Goal: Book appointment/travel/reservation

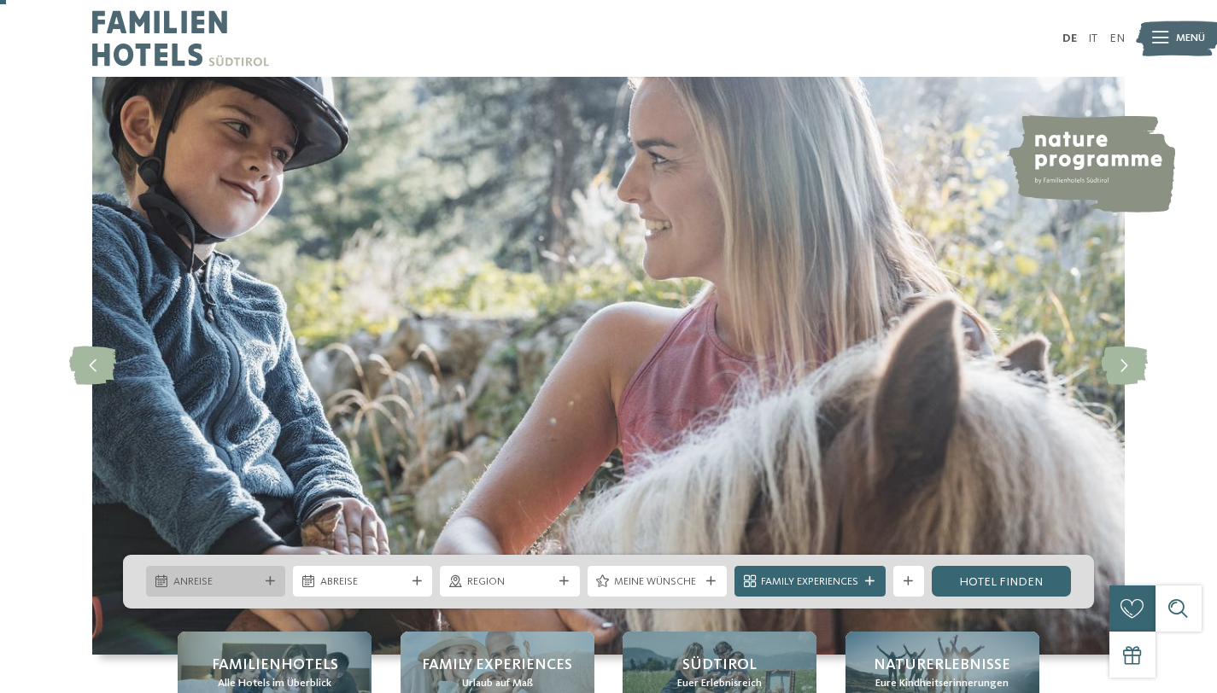
scroll to position [157, 0]
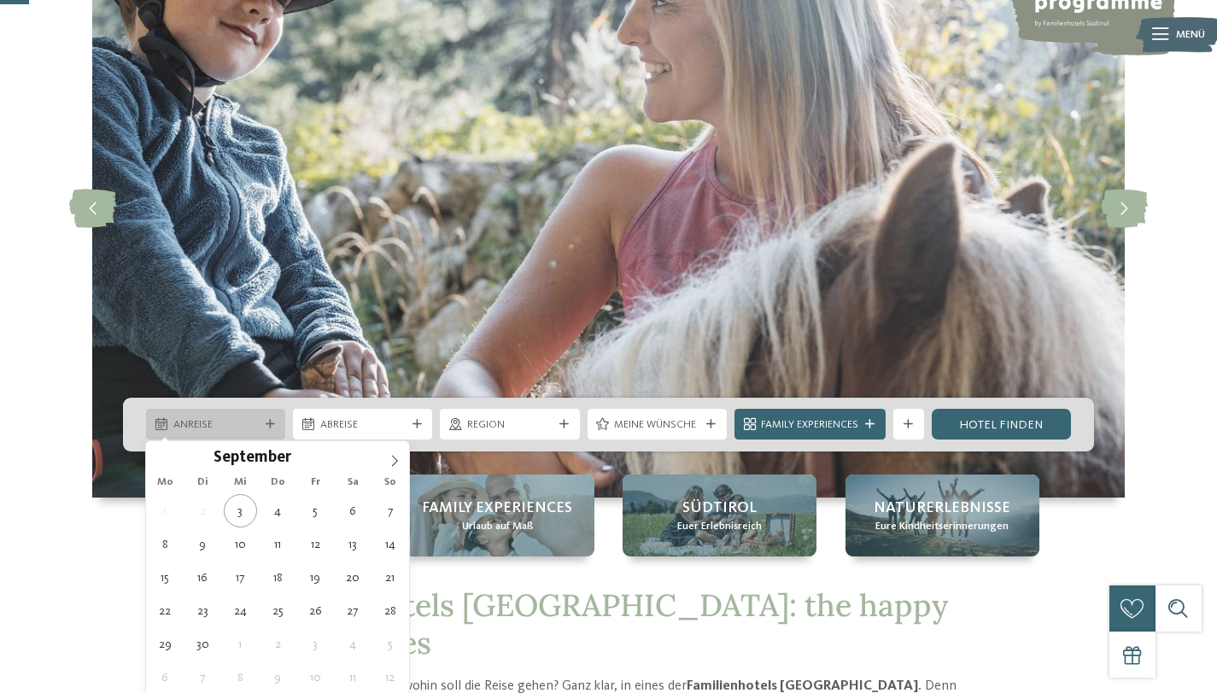
click at [237, 432] on span "Anreise" at bounding box center [215, 425] width 85 height 15
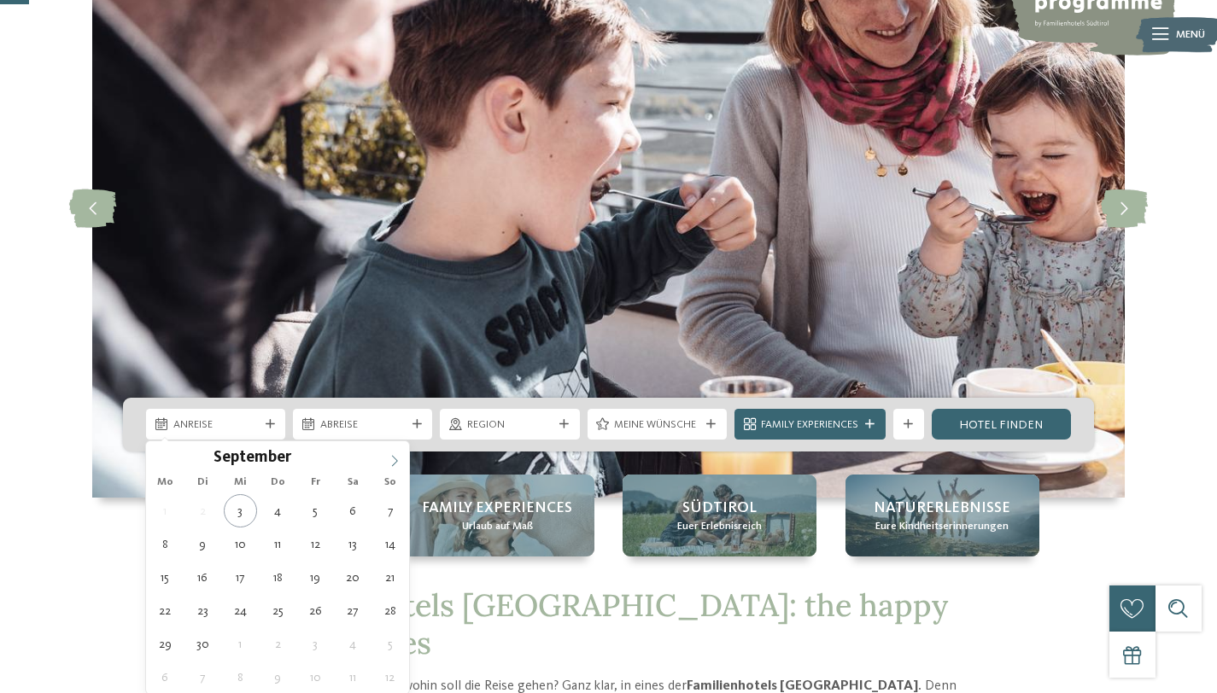
click at [392, 464] on icon at bounding box center [395, 461] width 12 height 12
type input "****"
click at [392, 464] on icon at bounding box center [395, 461] width 12 height 12
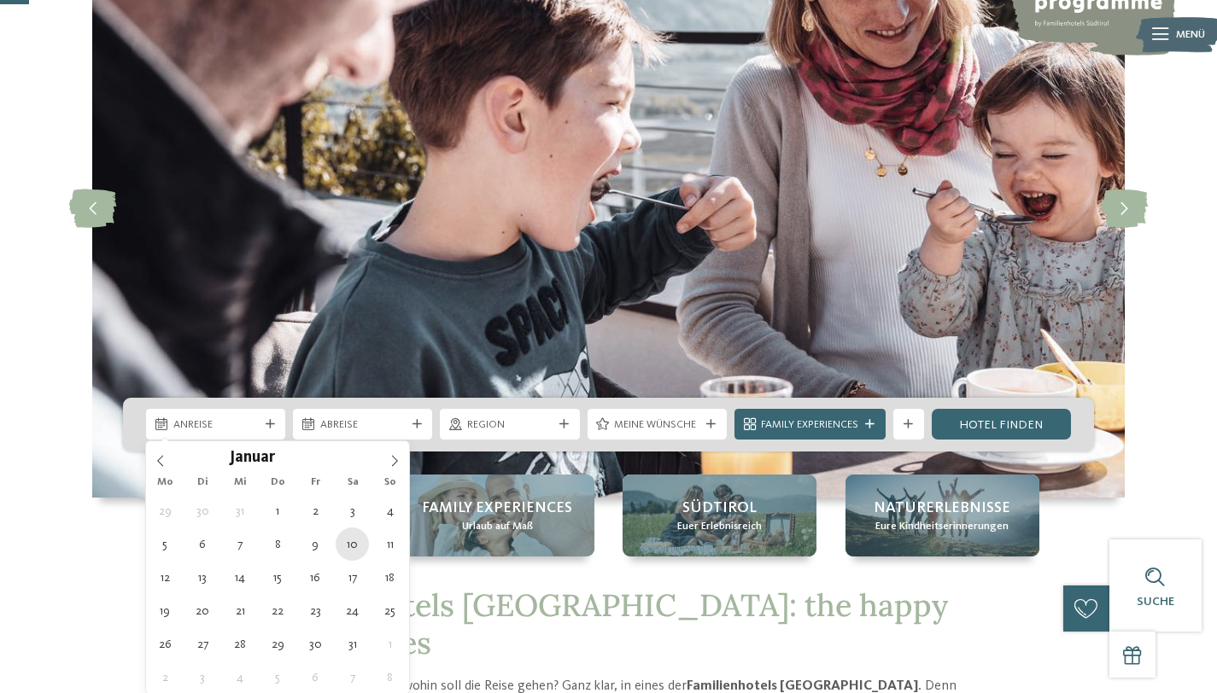
type div "[DATE]"
type input "****"
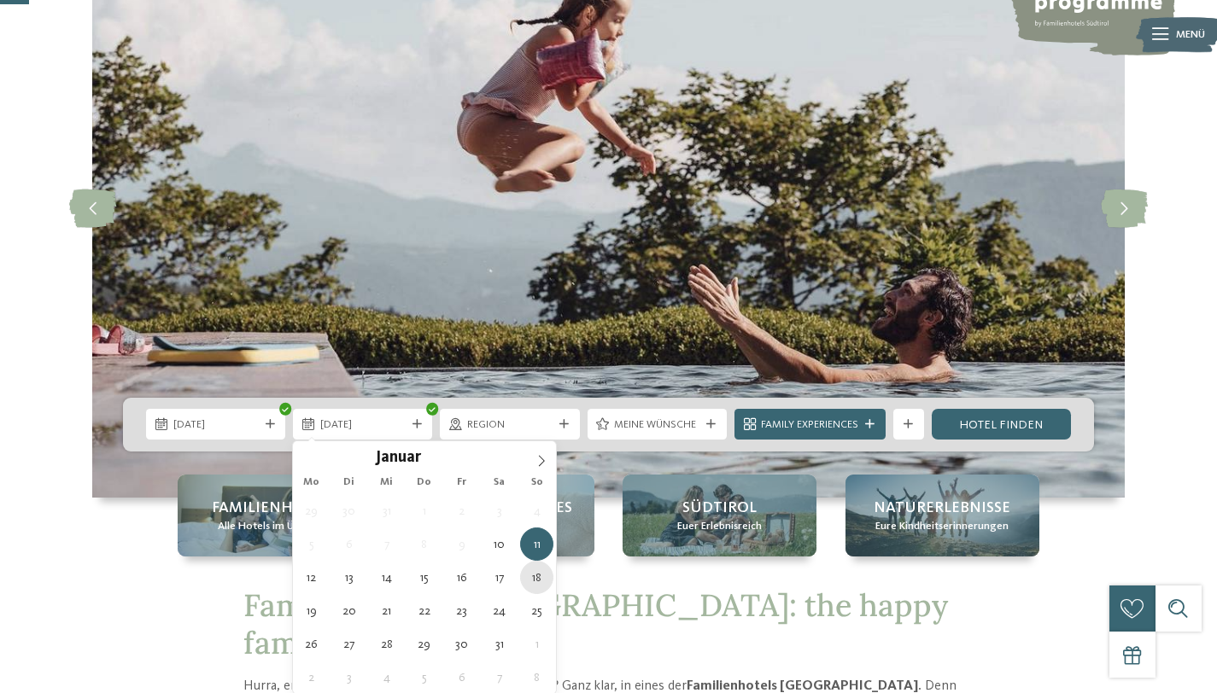
type div "[DATE]"
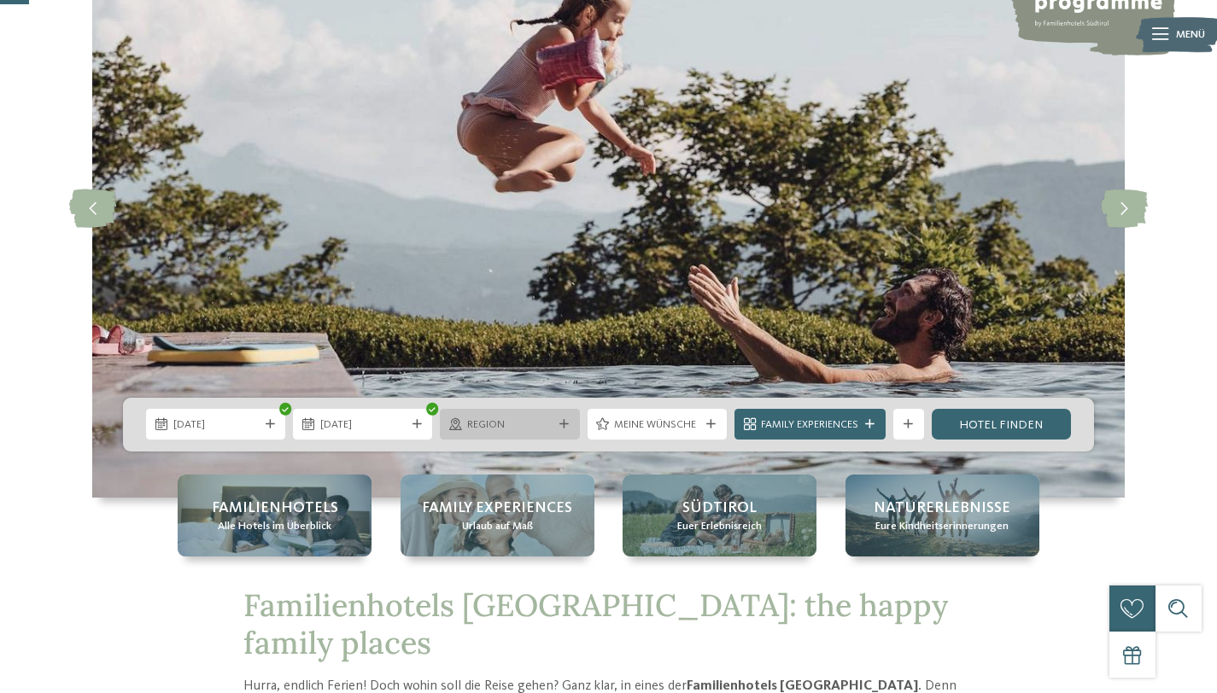
click at [507, 426] on span "Region" at bounding box center [509, 425] width 85 height 15
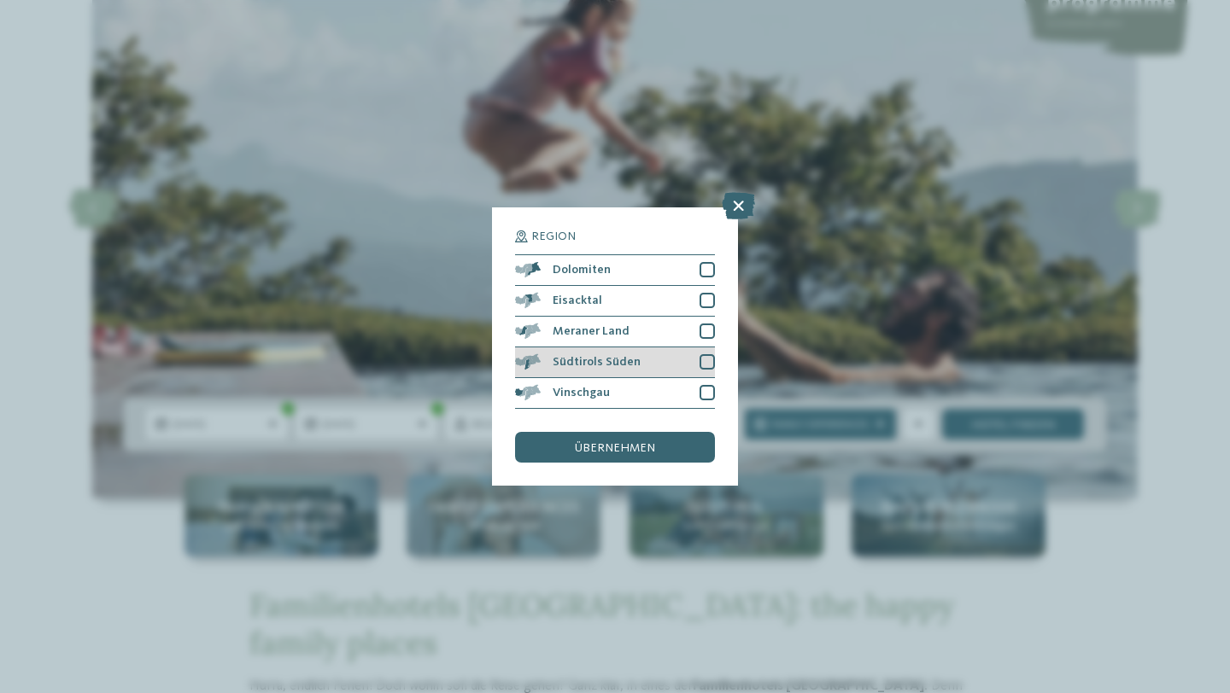
click at [705, 360] on div at bounding box center [706, 361] width 15 height 15
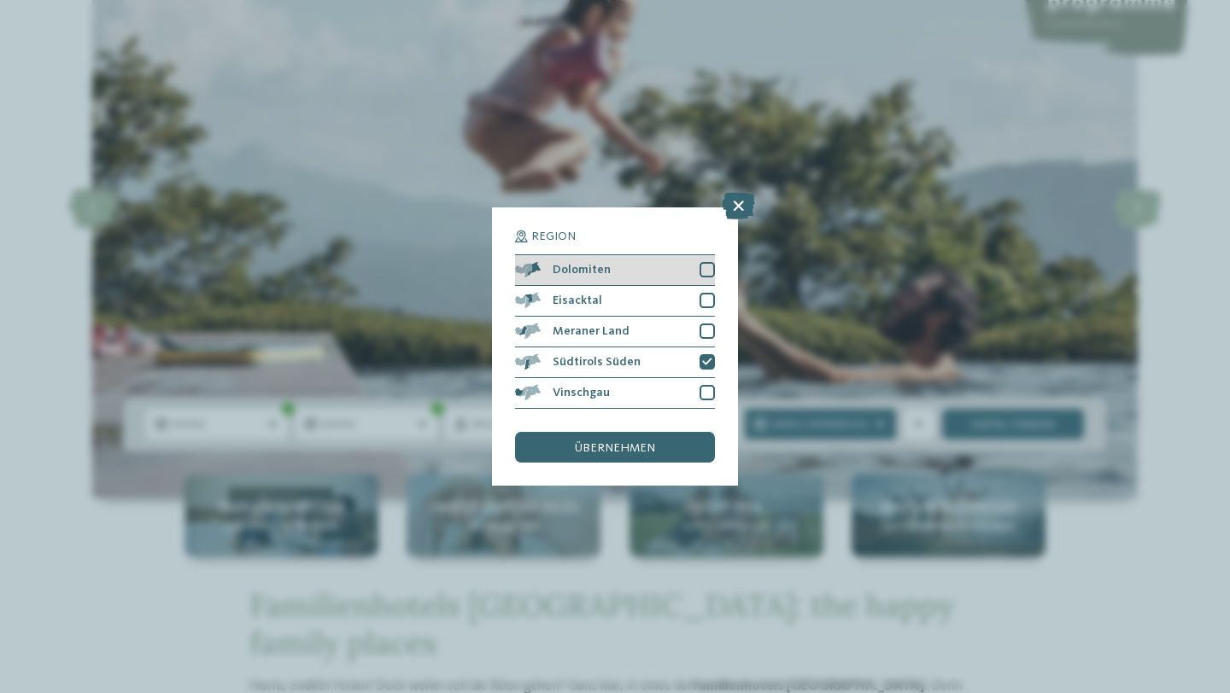
click at [704, 270] on div at bounding box center [706, 269] width 15 height 15
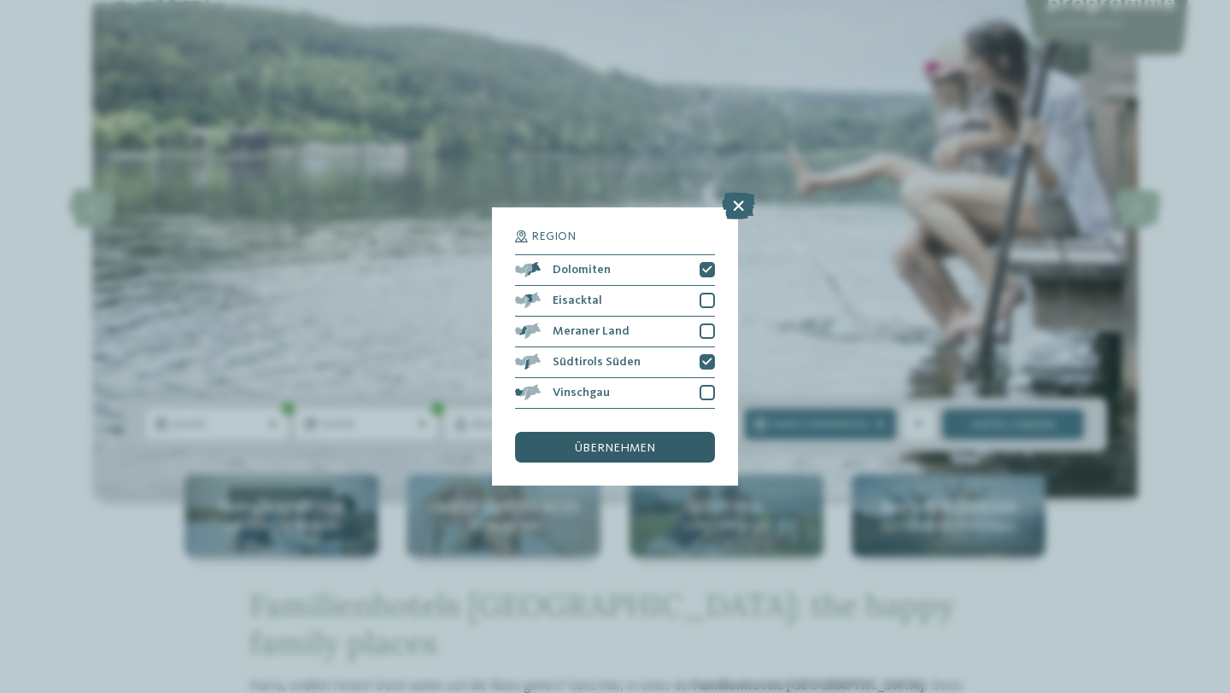
click at [644, 454] on span "übernehmen" at bounding box center [615, 448] width 80 height 12
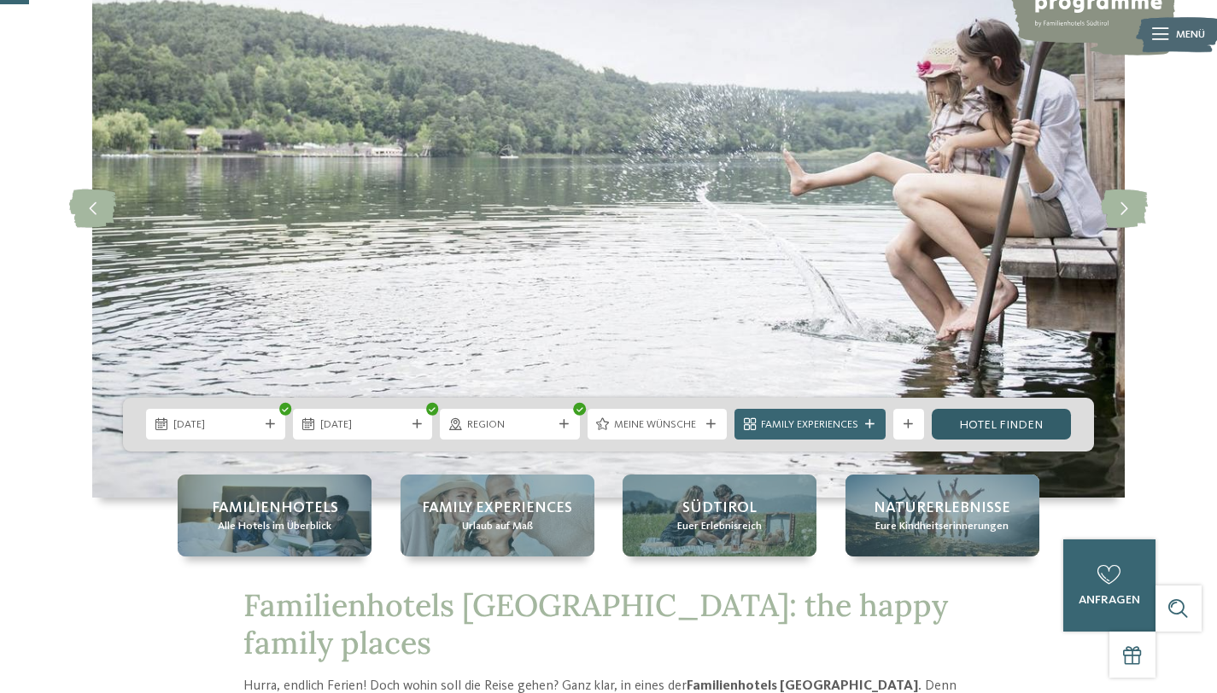
click at [986, 420] on link "Hotel finden" at bounding box center [1001, 424] width 139 height 31
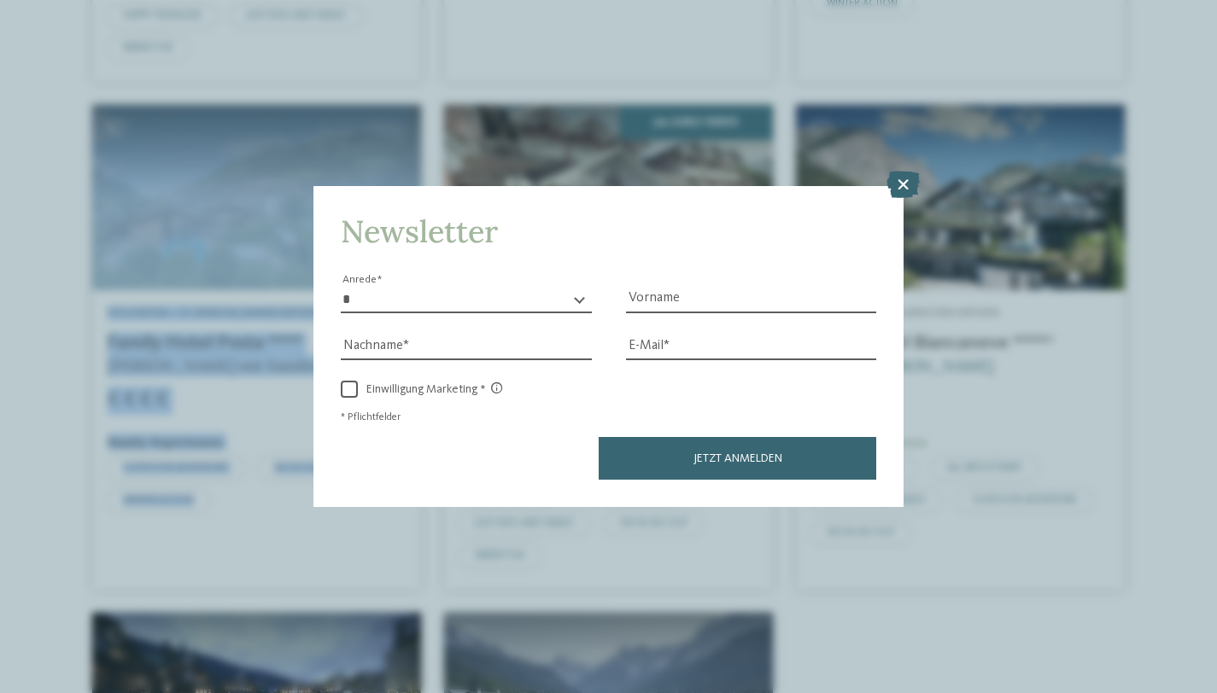
scroll to position [1085, 0]
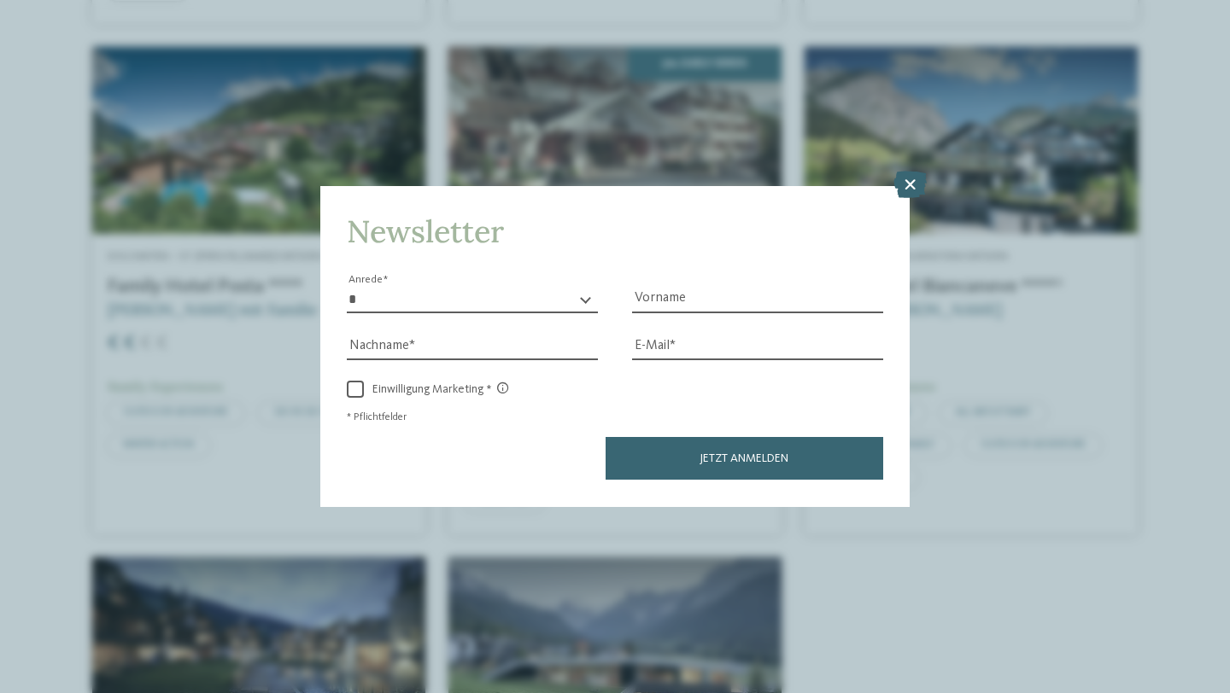
drag, startPoint x: 908, startPoint y: 183, endPoint x: 1129, endPoint y: 454, distance: 349.6
click at [908, 183] on icon at bounding box center [909, 185] width 33 height 27
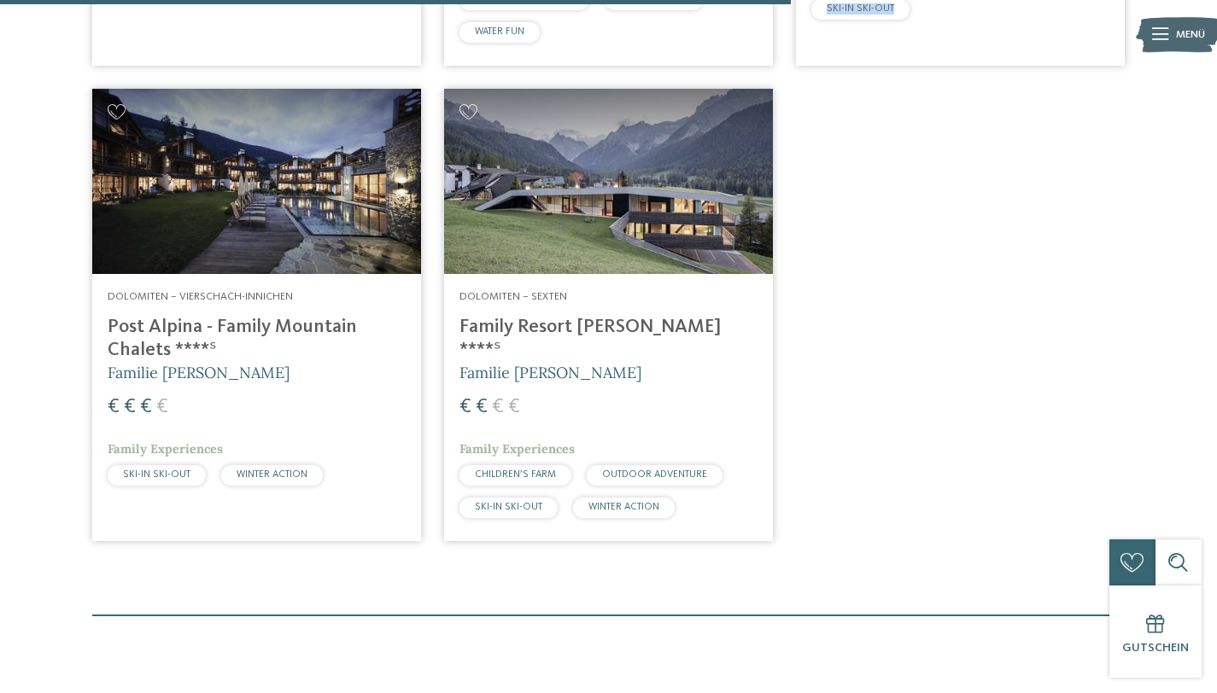
scroll to position [1594, 0]
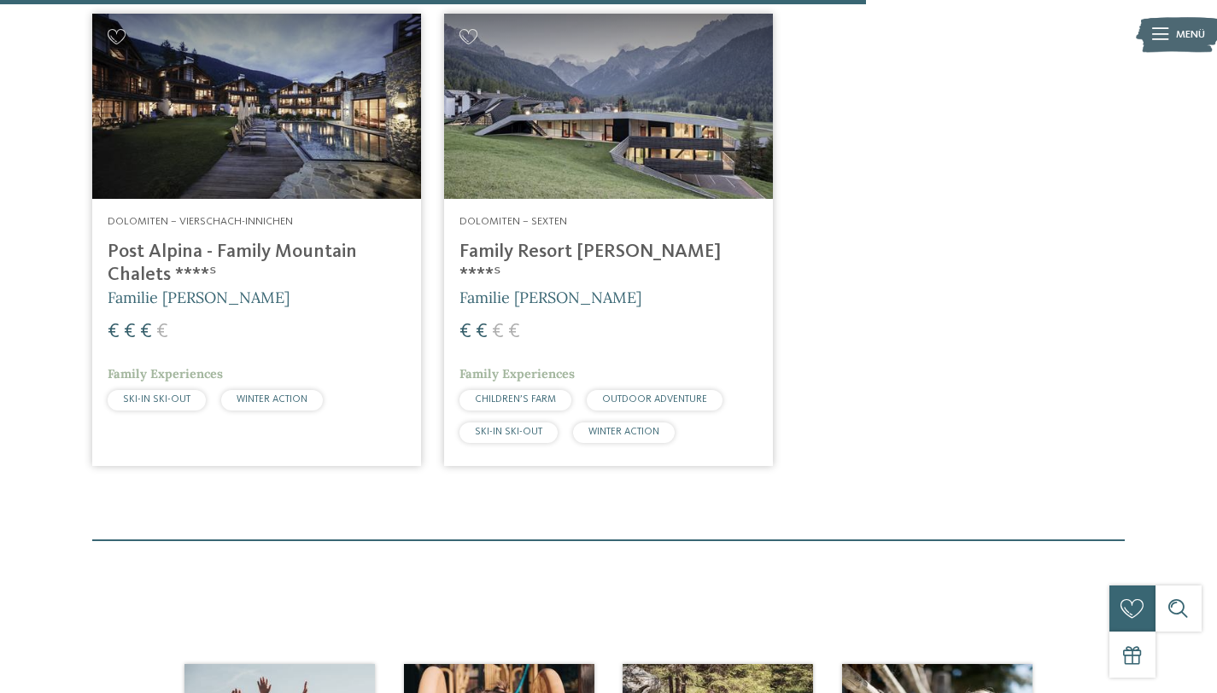
click at [651, 248] on h4 "Family Resort Rainer ****ˢ" at bounding box center [608, 264] width 298 height 46
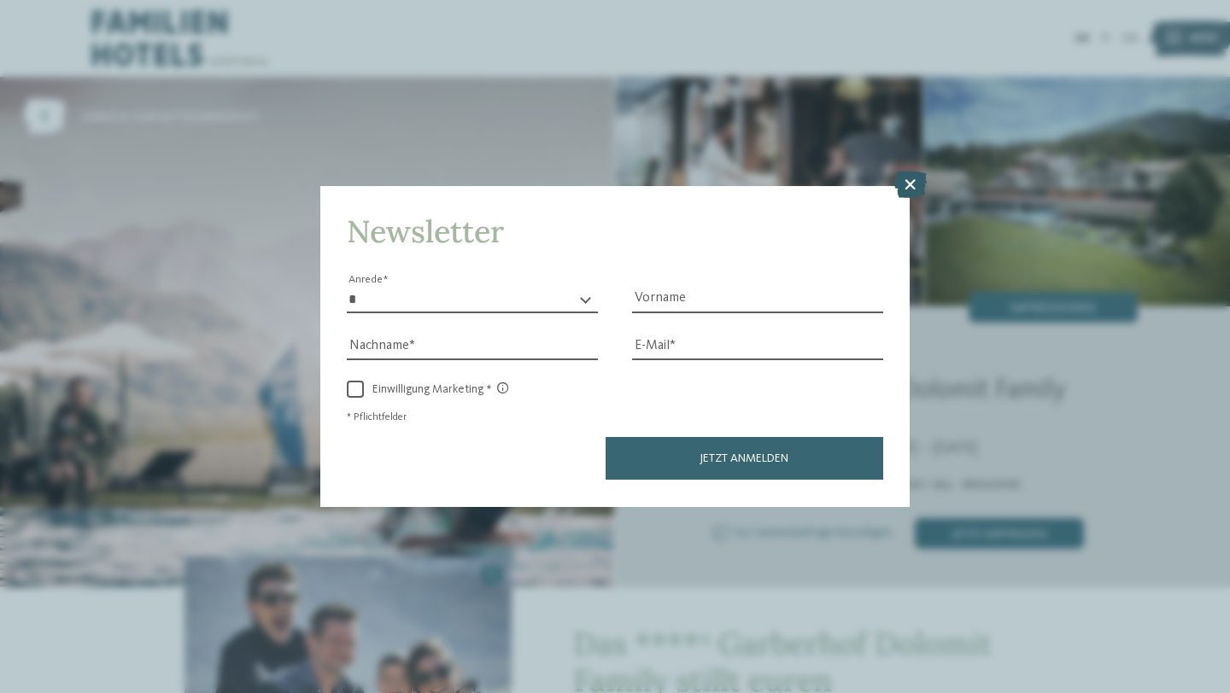
click at [920, 190] on icon at bounding box center [909, 185] width 33 height 27
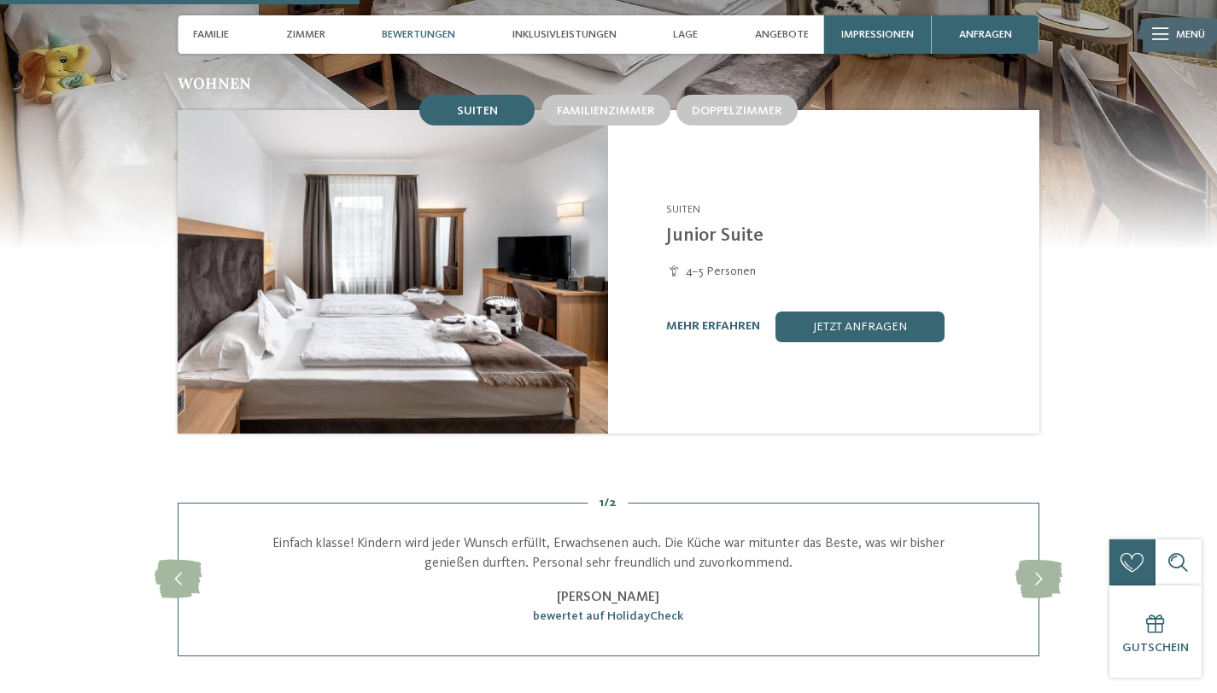
scroll to position [1502, 0]
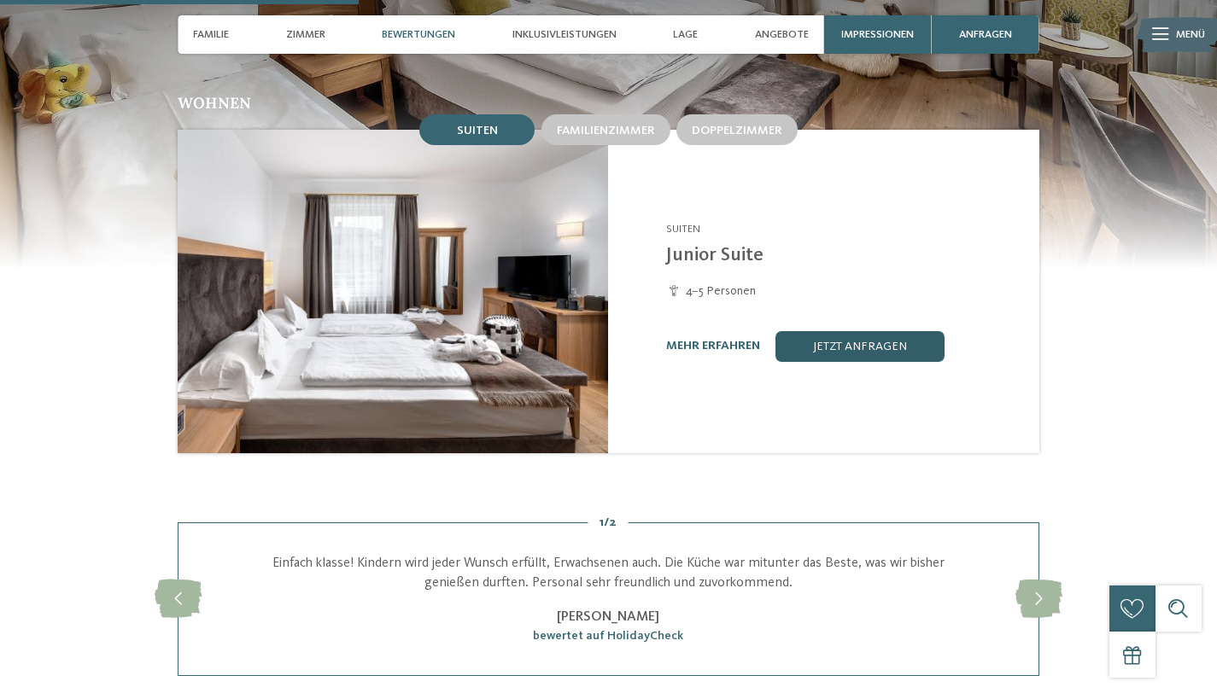
click at [828, 331] on link "jetzt anfragen" at bounding box center [859, 346] width 169 height 31
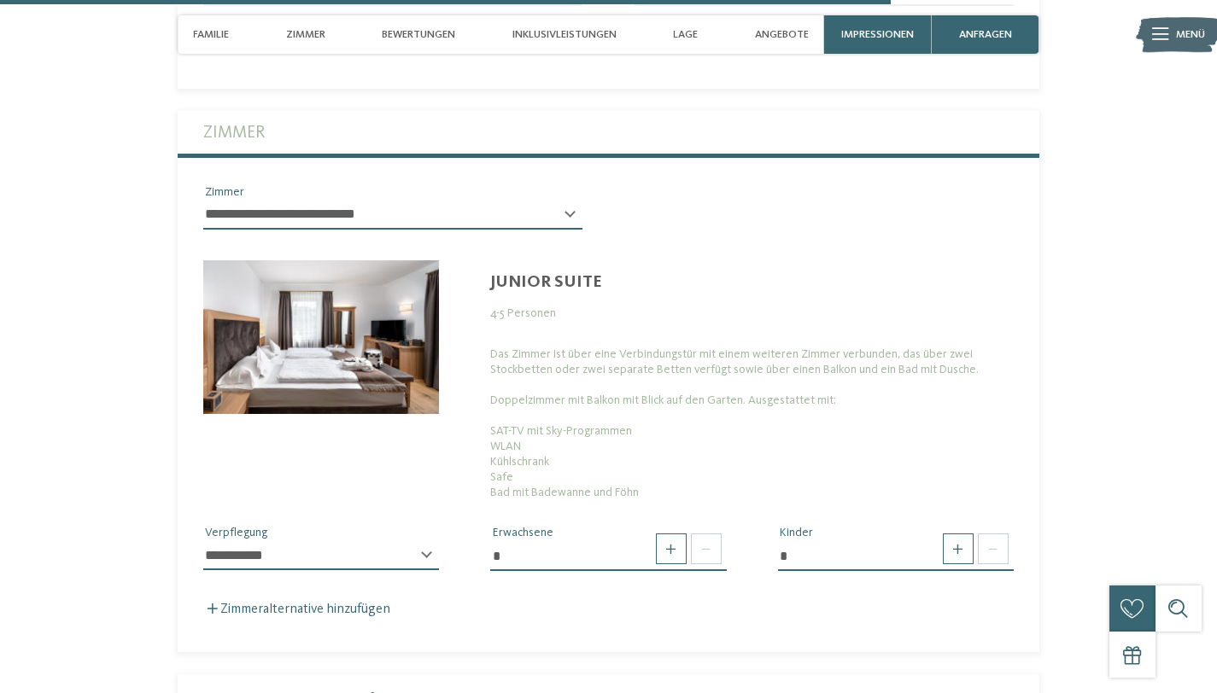
scroll to position [4037, 0]
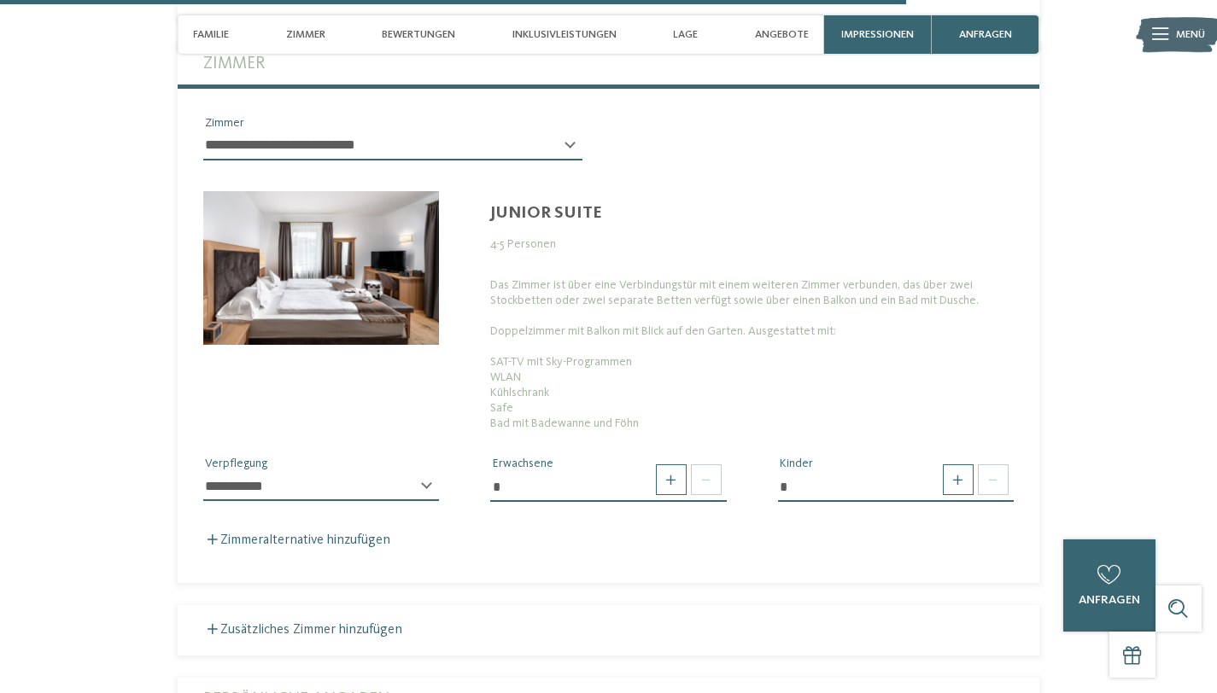
click at [384, 254] on img at bounding box center [321, 268] width 236 height 154
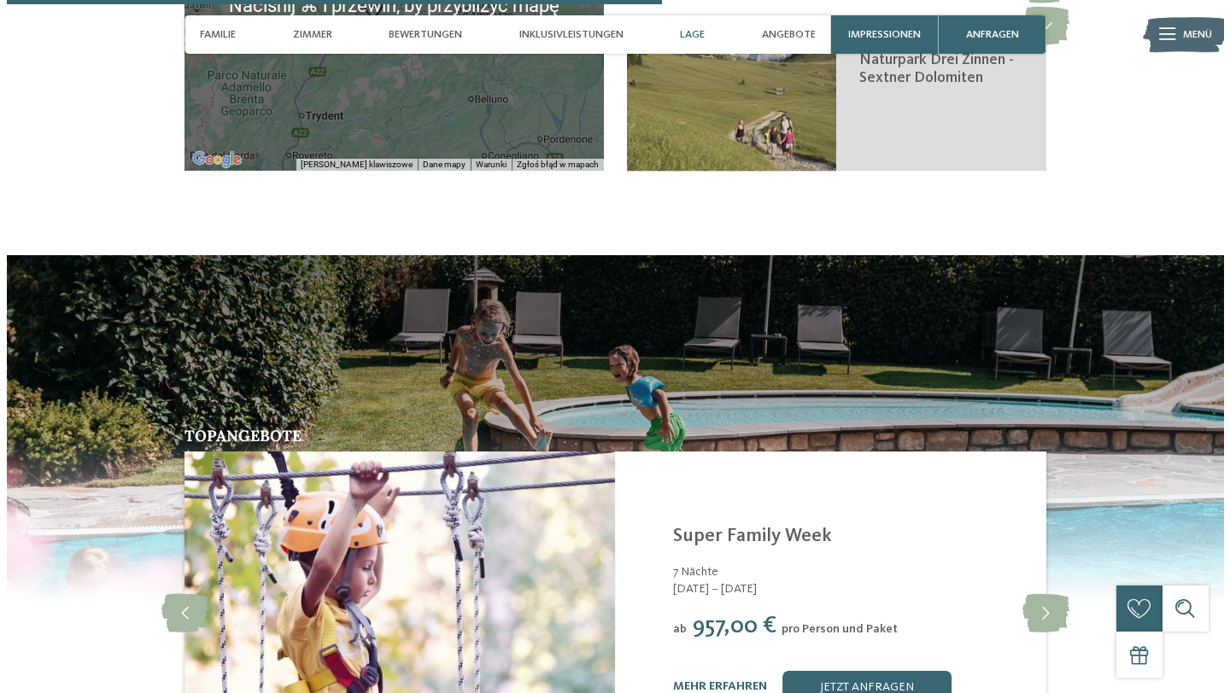
scroll to position [3112, 0]
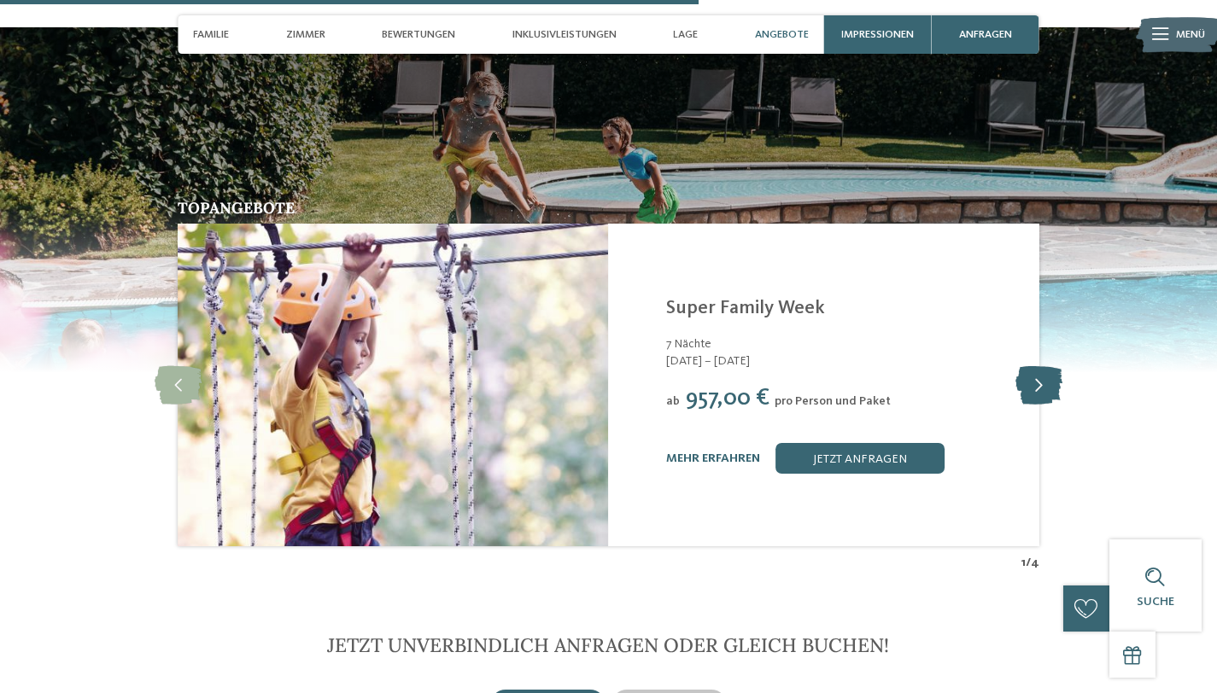
click at [1047, 366] on icon at bounding box center [1038, 385] width 47 height 38
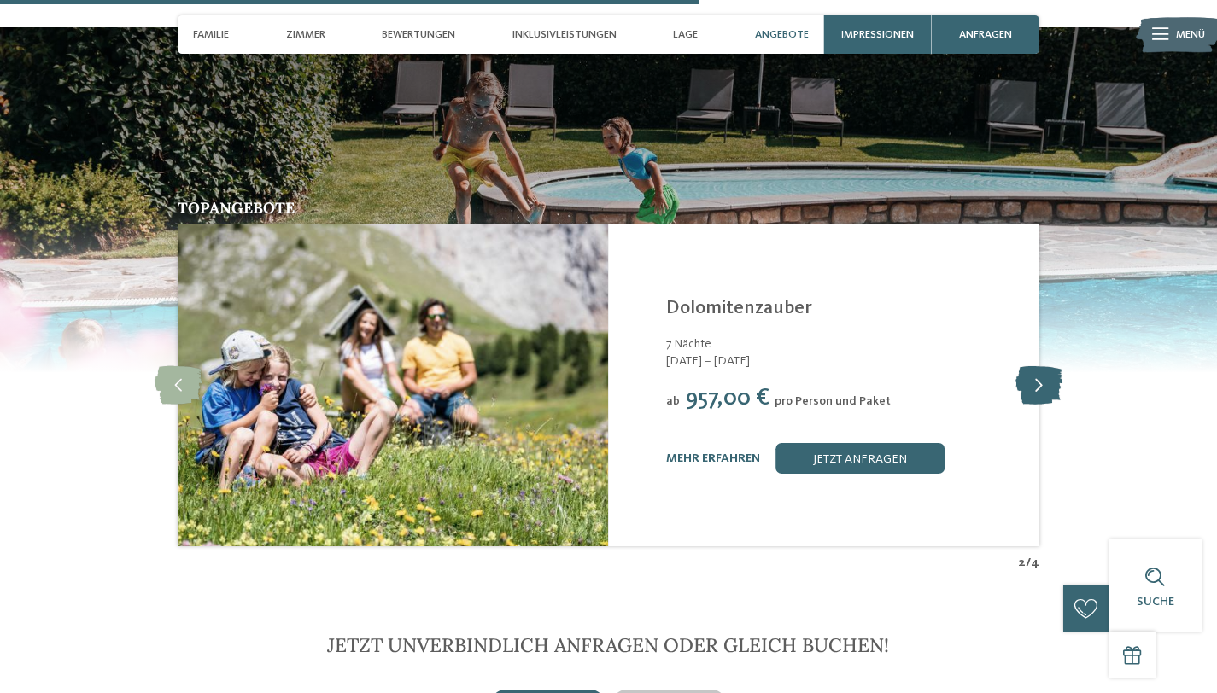
click at [1047, 366] on icon at bounding box center [1038, 385] width 47 height 38
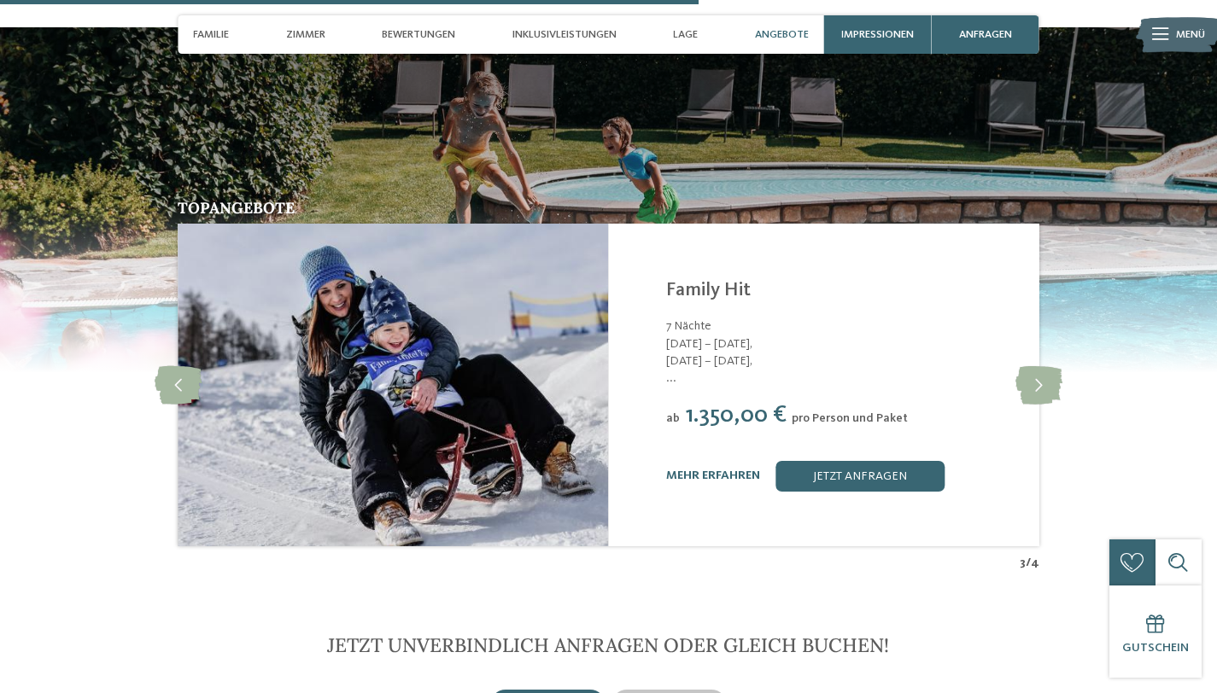
click at [690, 424] on div "Family Hotel Posta **** St. Christina/Gröden - Dolomiten Family Hit 7 Nächte 14…" at bounding box center [842, 385] width 353 height 212
click at [712, 470] on link "mehr erfahren" at bounding box center [713, 476] width 94 height 12
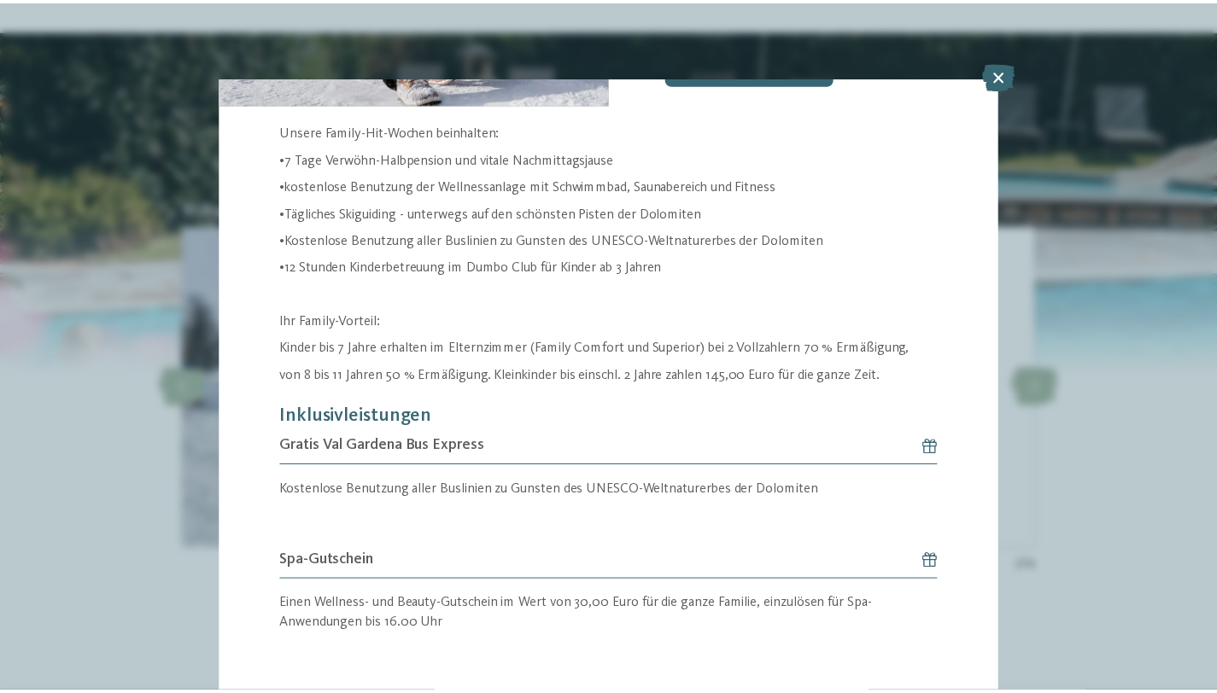
scroll to position [288, 0]
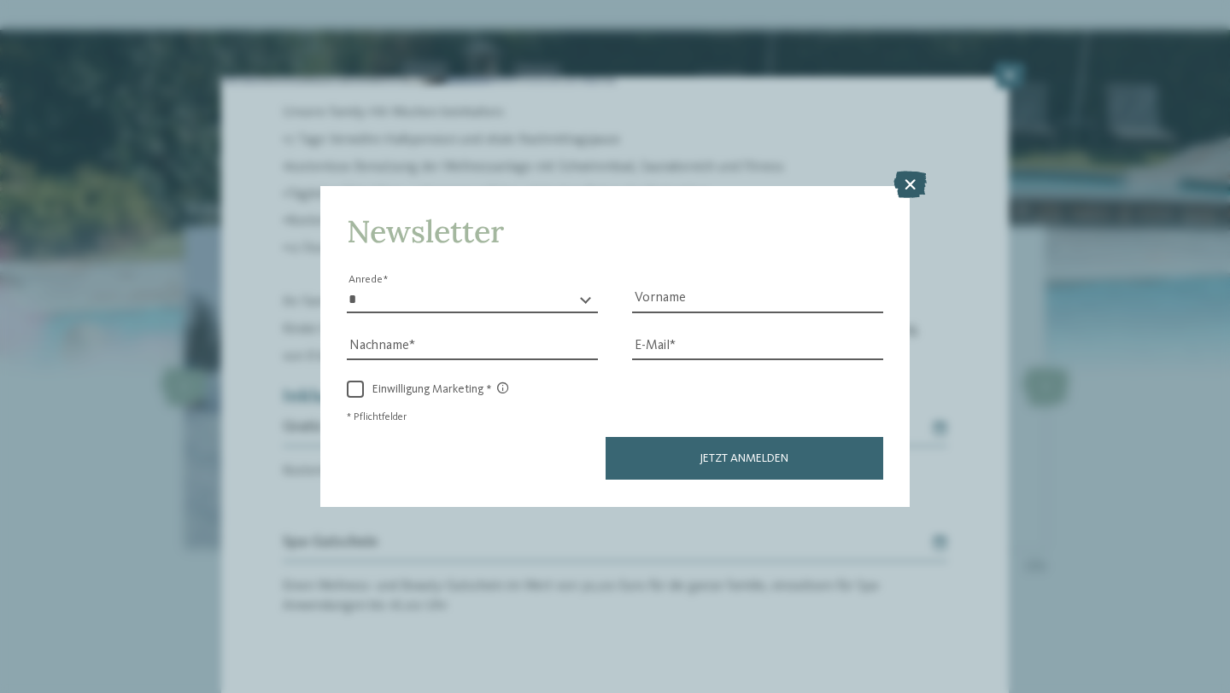
click at [909, 188] on icon at bounding box center [909, 185] width 33 height 27
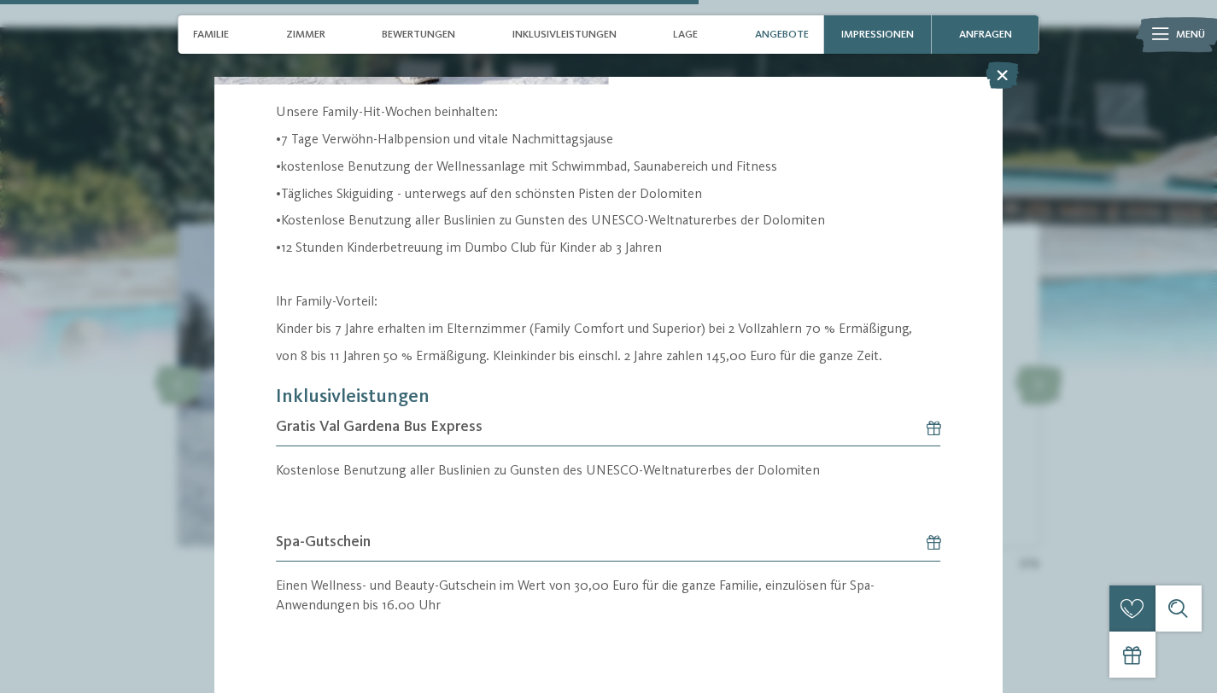
click at [1012, 83] on icon at bounding box center [1001, 74] width 33 height 27
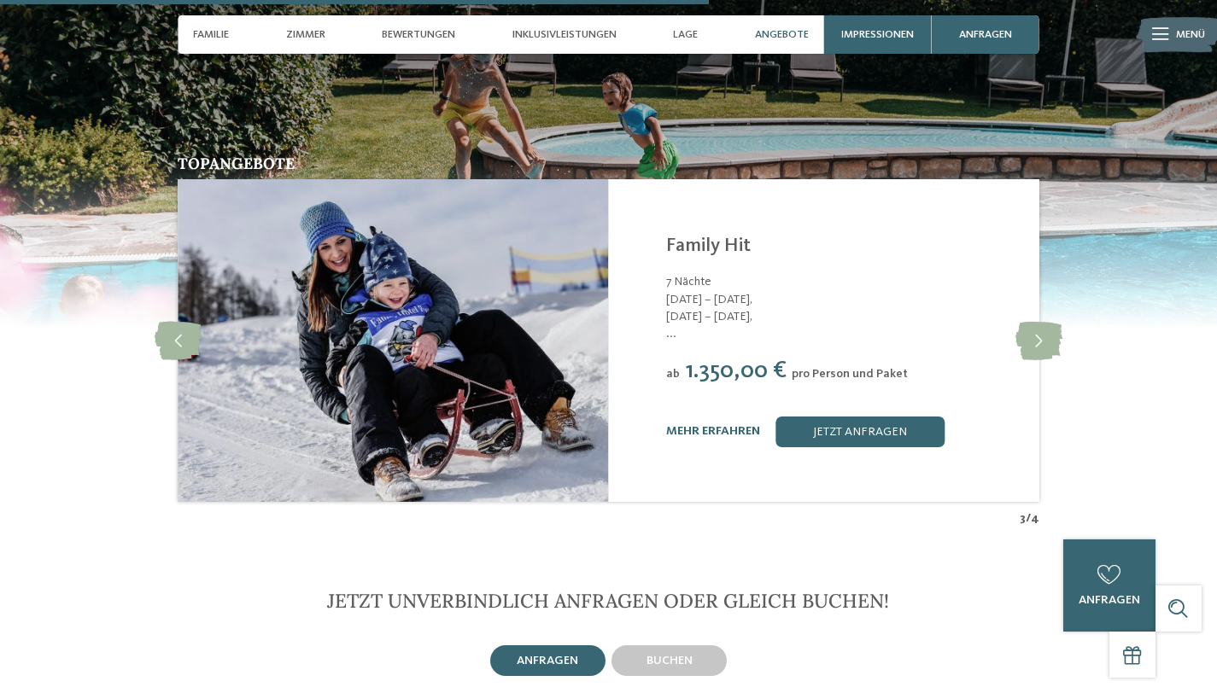
scroll to position [3158, 0]
click at [1048, 321] on icon at bounding box center [1038, 340] width 47 height 38
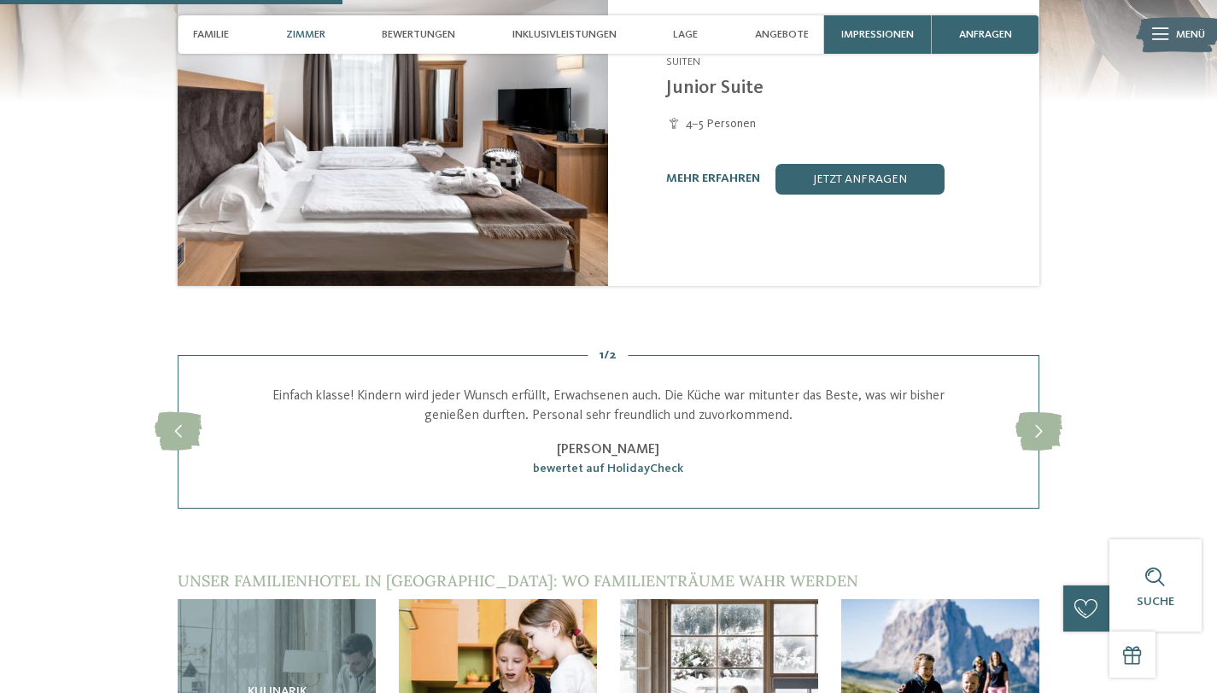
scroll to position [1292, 0]
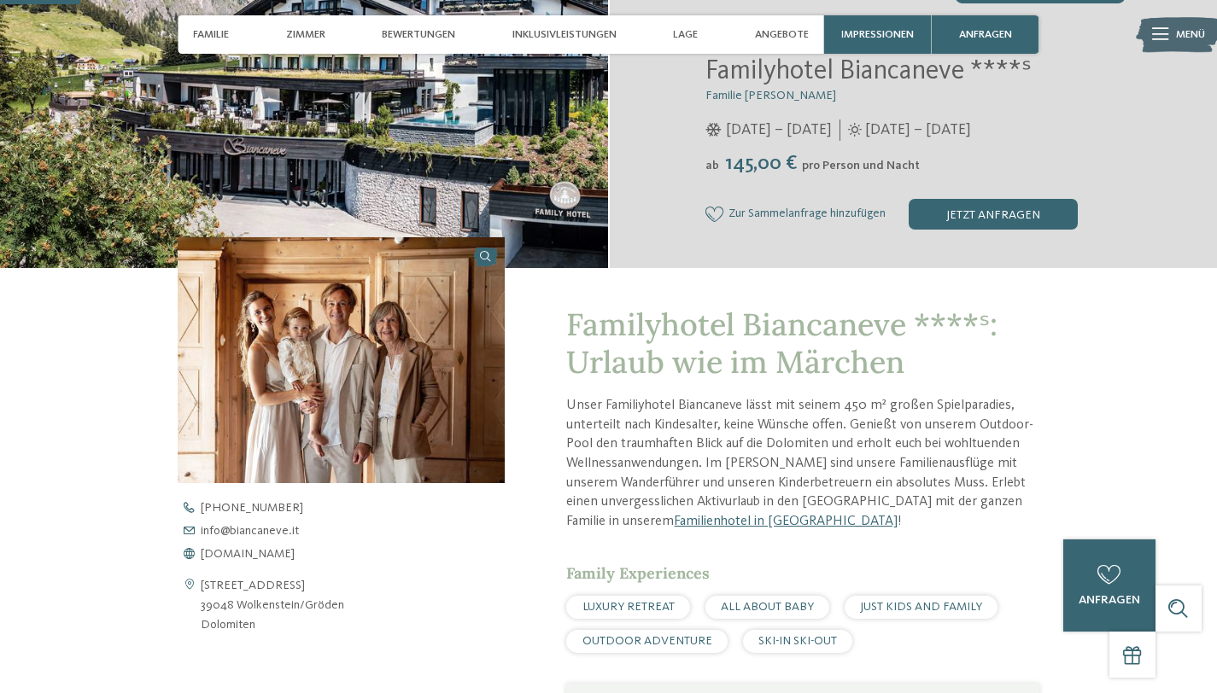
scroll to position [307, 0]
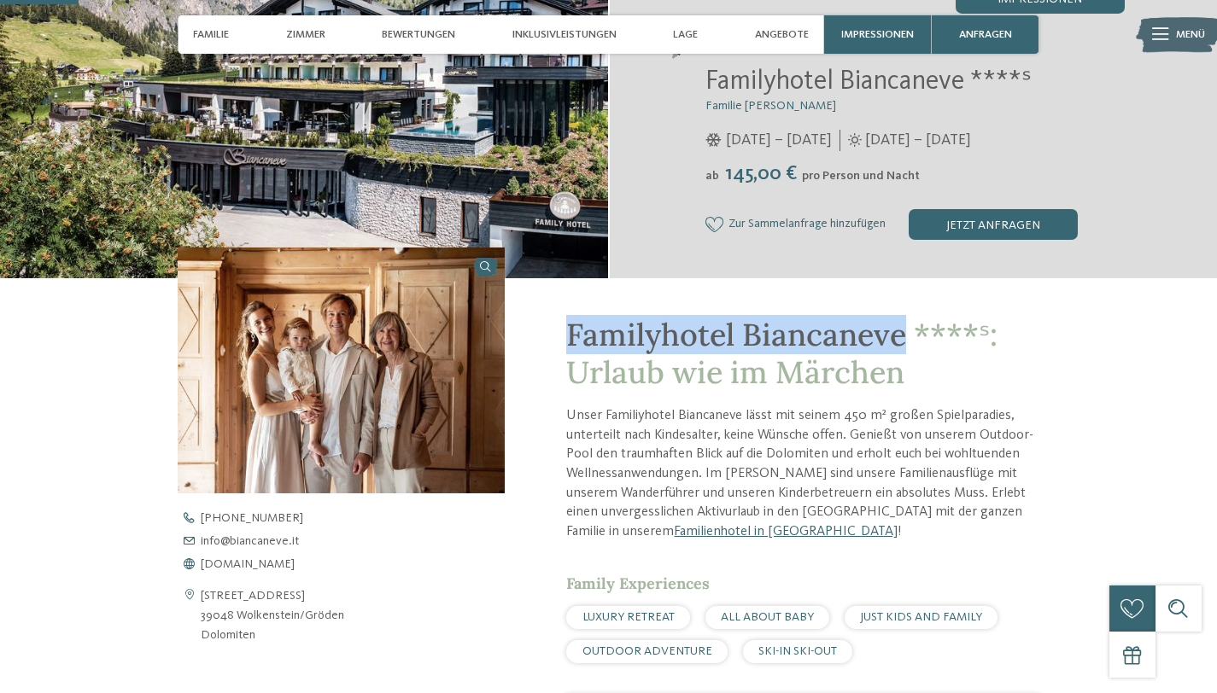
drag, startPoint x: 566, startPoint y: 340, endPoint x: 904, endPoint y: 340, distance: 338.1
click at [904, 340] on span "Familyhotel Biancaneve ****ˢ: Urlaub wie im Märchen" at bounding box center [781, 353] width 431 height 76
copy span "Familyhotel Biancaneve"
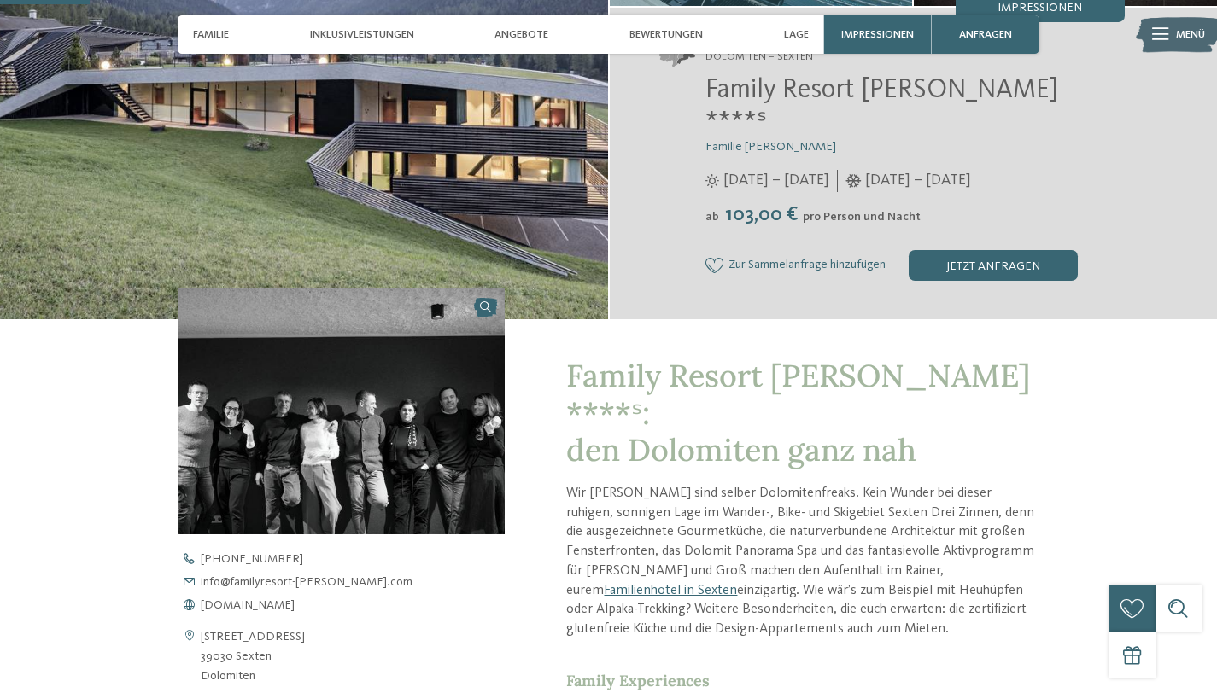
scroll to position [459, 0]
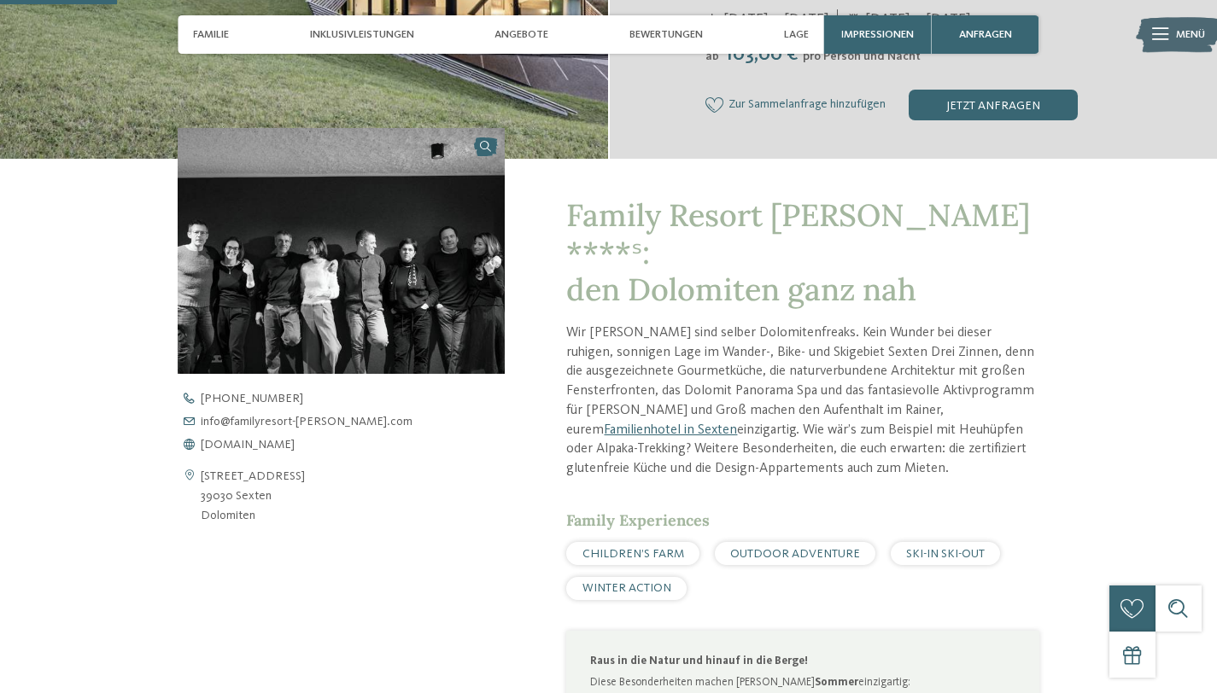
click at [967, 542] on div "SKI-IN SKI-OUT" at bounding box center [945, 553] width 109 height 23
click at [955, 548] on span "SKI-IN SKI-OUT" at bounding box center [945, 554] width 79 height 12
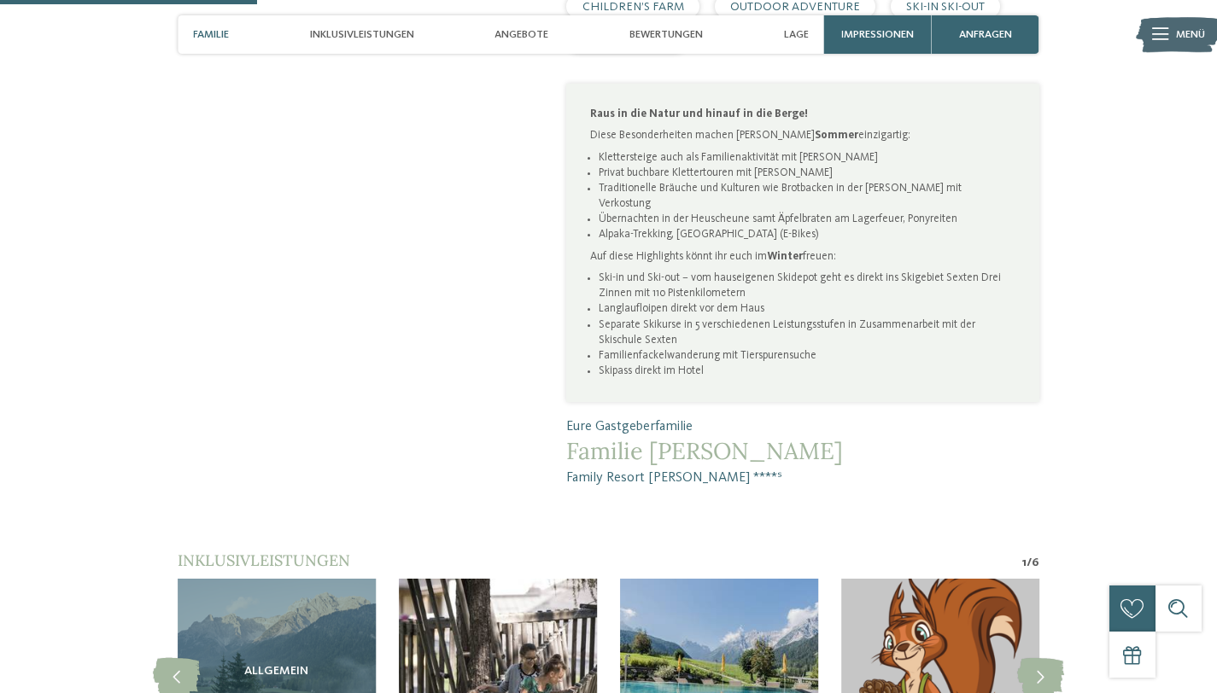
scroll to position [1005, 0]
drag, startPoint x: 682, startPoint y: 399, endPoint x: 565, endPoint y: 391, distance: 117.2
click at [565, 391] on div "Family Resort Rainer ****ˢ: den Dolomiten ganz nah Wir Rainers sind selber Dolo…" at bounding box center [772, 50] width 535 height 876
copy span "Family Resort Rainer"
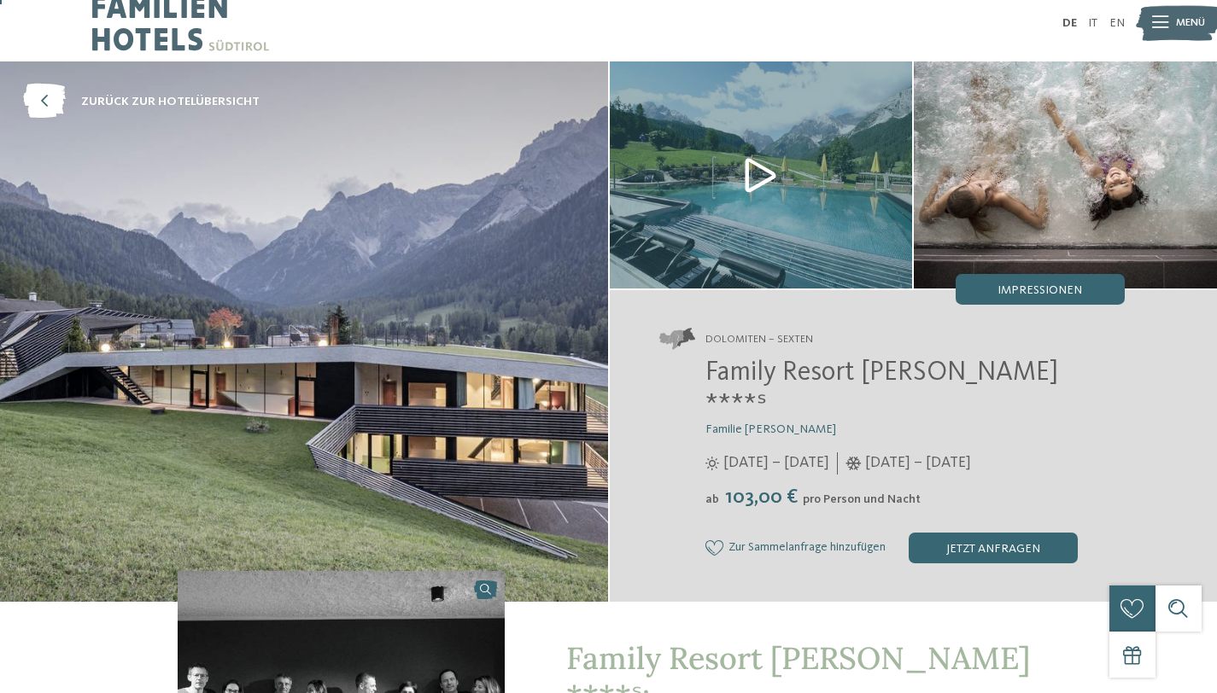
scroll to position [0, 0]
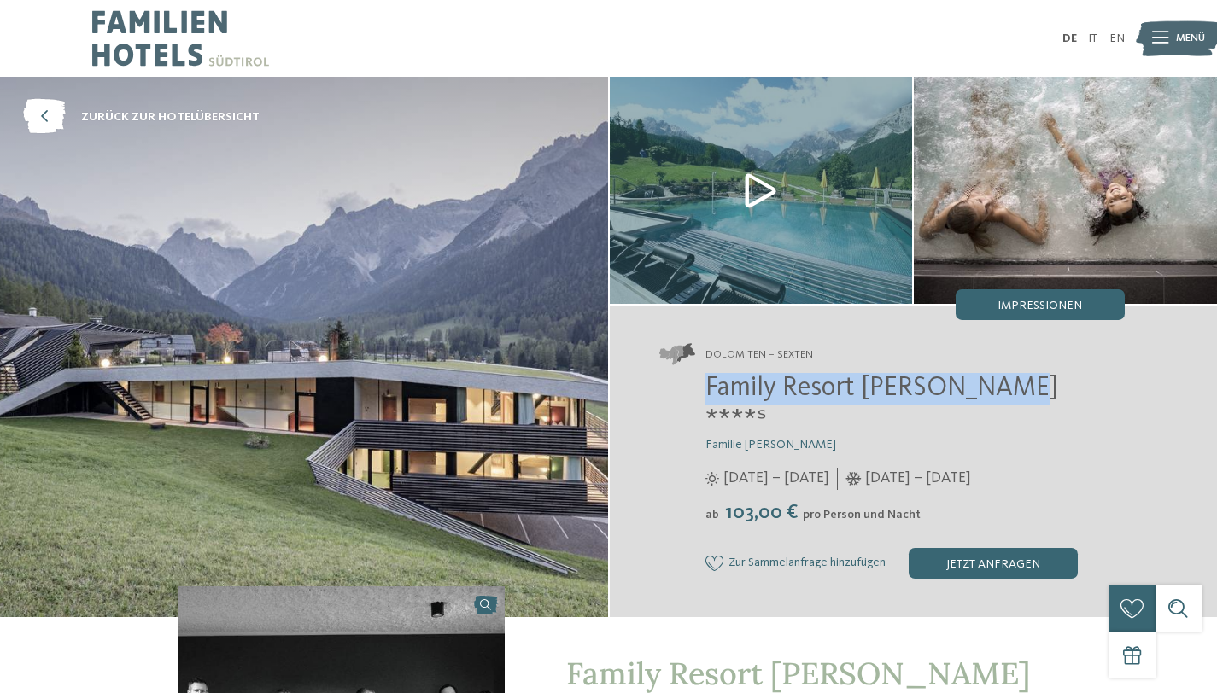
drag, startPoint x: 1055, startPoint y: 389, endPoint x: 692, endPoint y: 398, distance: 362.1
click at [692, 398] on div "Family Resort Rainer ****ˢ Familie Rainer 25.05. – 12.10.2025 ab" at bounding box center [891, 476] width 465 height 206
copy span "Family Resort [PERSON_NAME] ****ˢ"
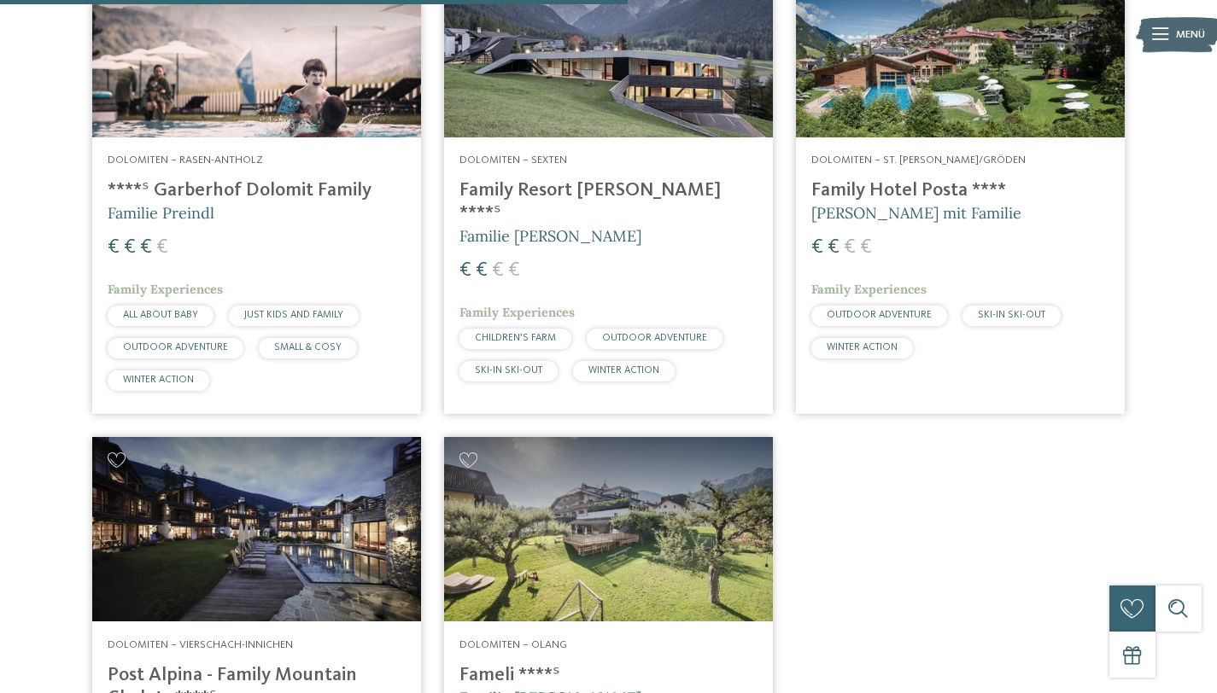
scroll to position [1149, 0]
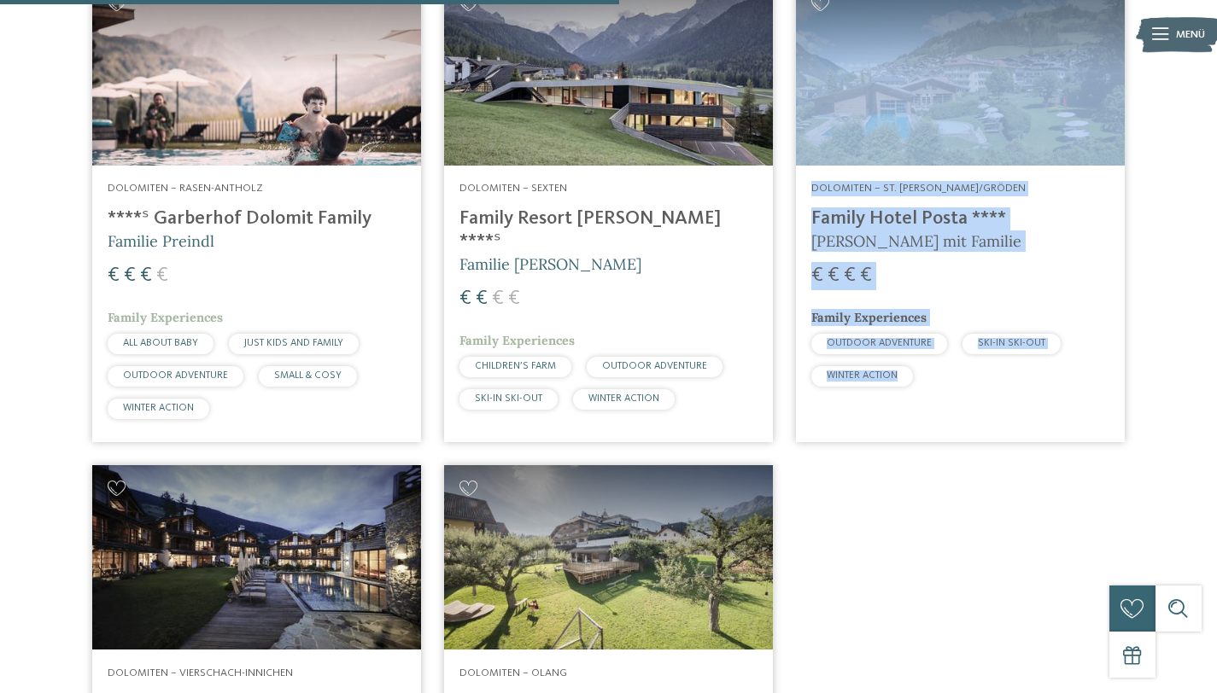
click at [901, 189] on span "Dolomiten – St. [PERSON_NAME]/Gröden" at bounding box center [918, 188] width 214 height 11
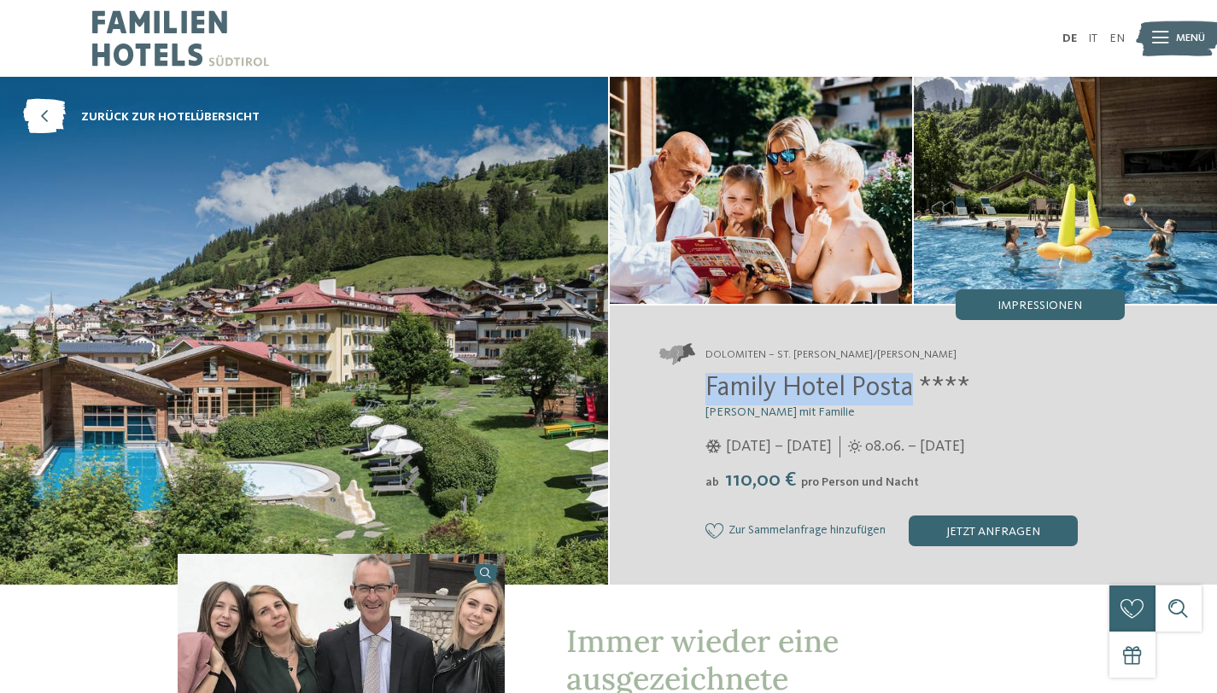
drag, startPoint x: 703, startPoint y: 385, endPoint x: 911, endPoint y: 389, distance: 208.4
click at [911, 389] on div "Family Hotel Posta **** [PERSON_NAME] mit Familie [DATE] – [DATE] ab" at bounding box center [891, 459] width 465 height 173
copy span "Family Hotel Posta"
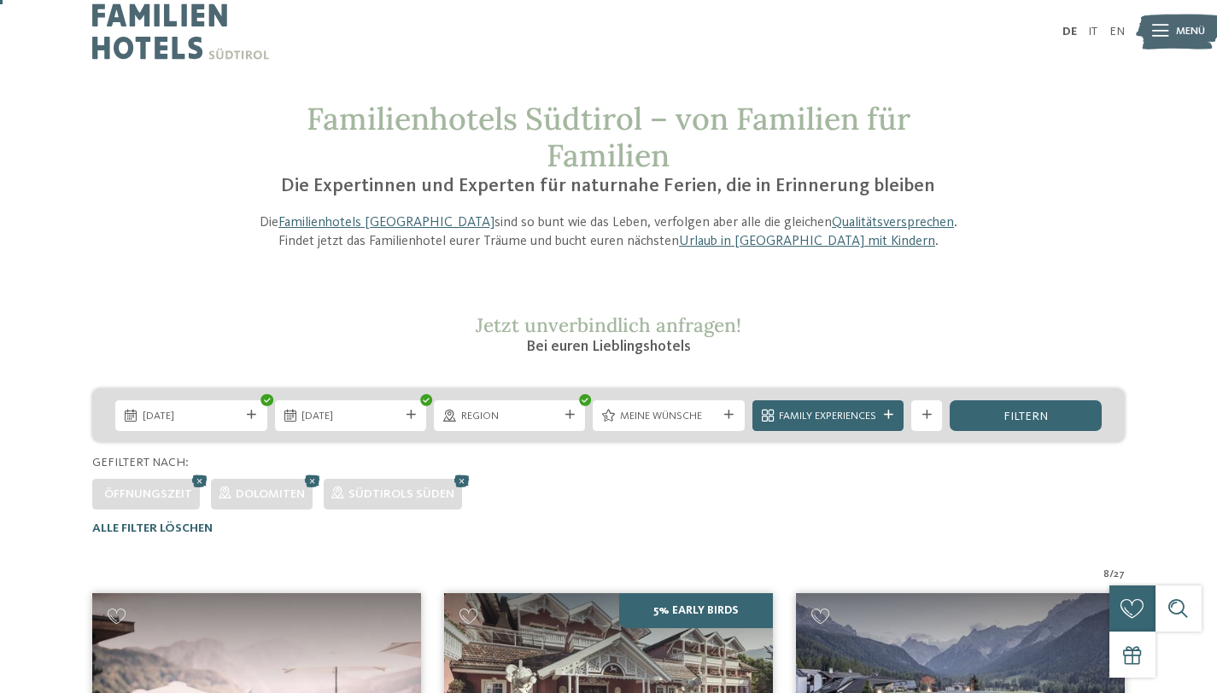
scroll to position [14, 0]
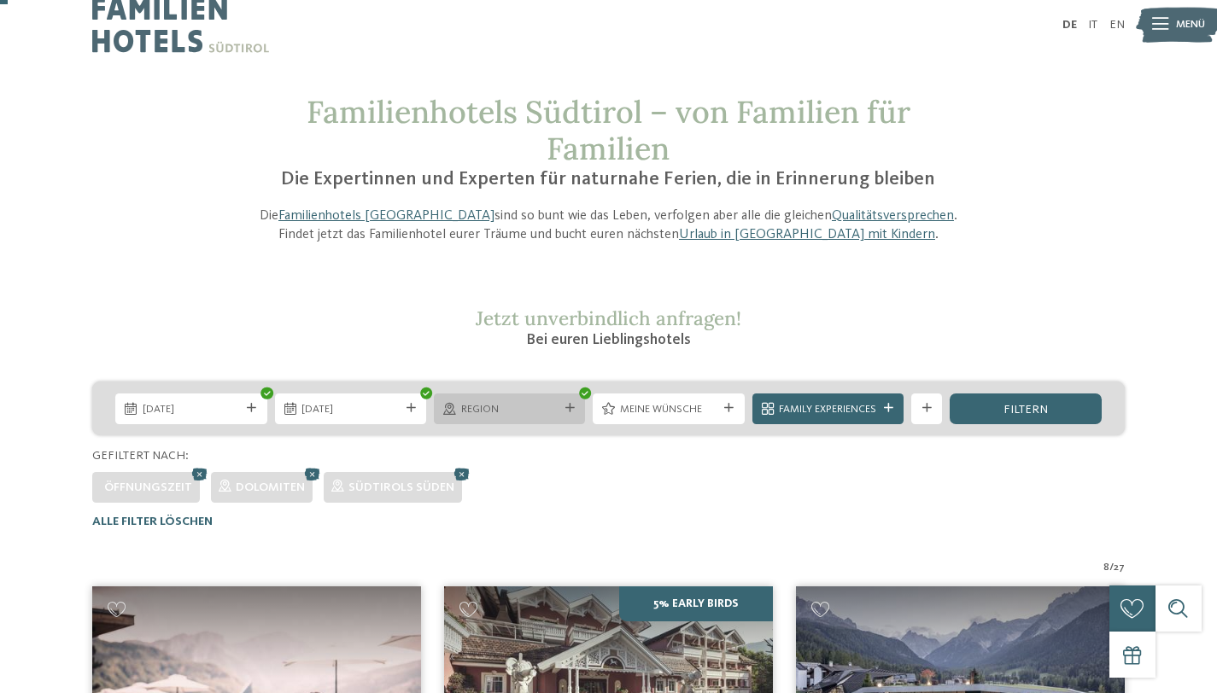
click at [557, 408] on span "Region" at bounding box center [509, 409] width 97 height 15
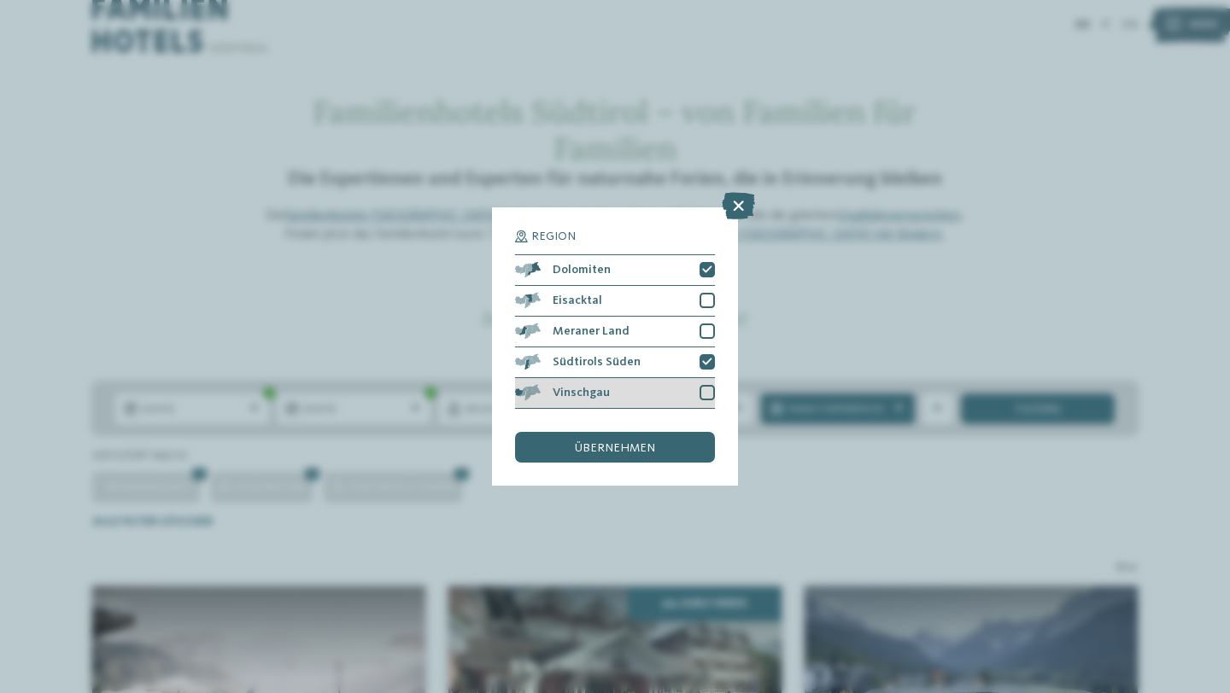
click at [699, 405] on div "Vinschgau" at bounding box center [615, 393] width 200 height 31
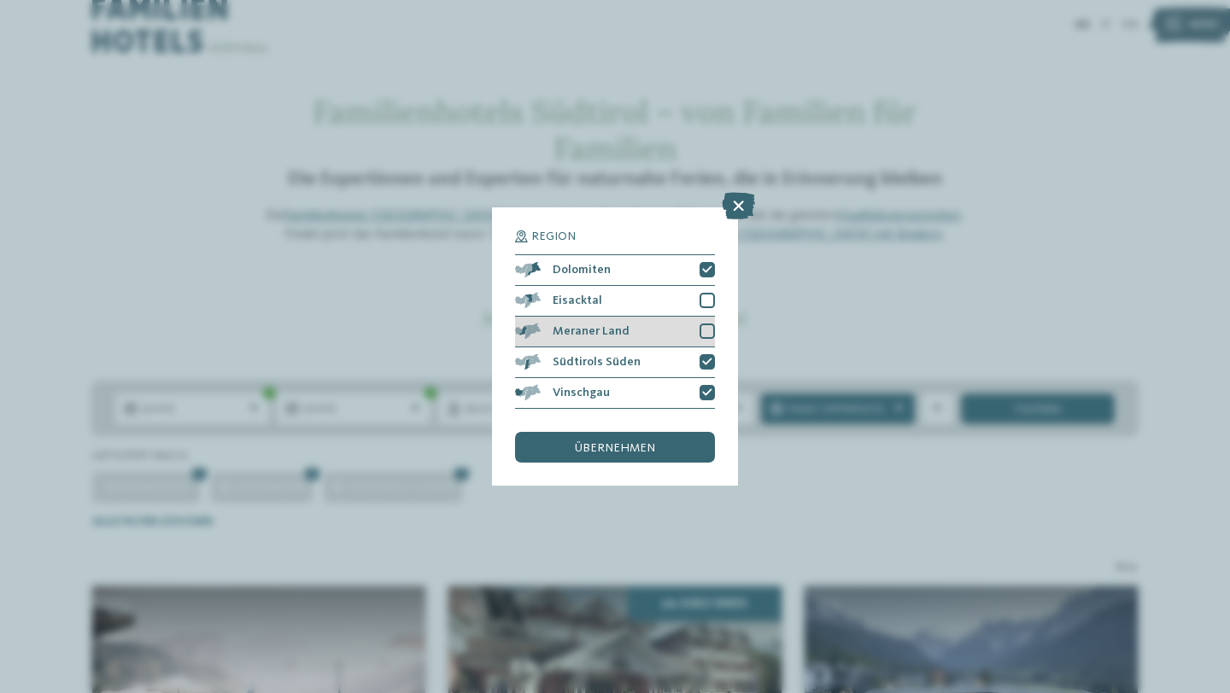
click at [713, 332] on div at bounding box center [706, 331] width 15 height 15
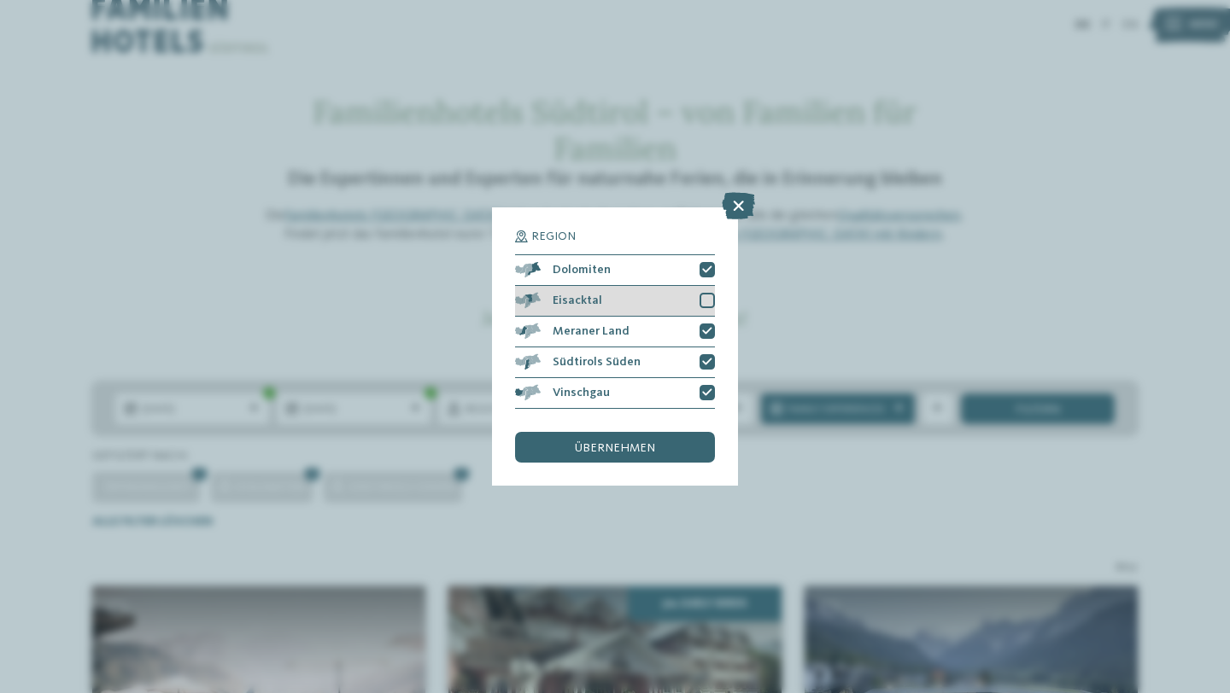
click at [713, 299] on div at bounding box center [706, 300] width 15 height 15
click at [656, 440] on div "übernehmen" at bounding box center [615, 447] width 200 height 31
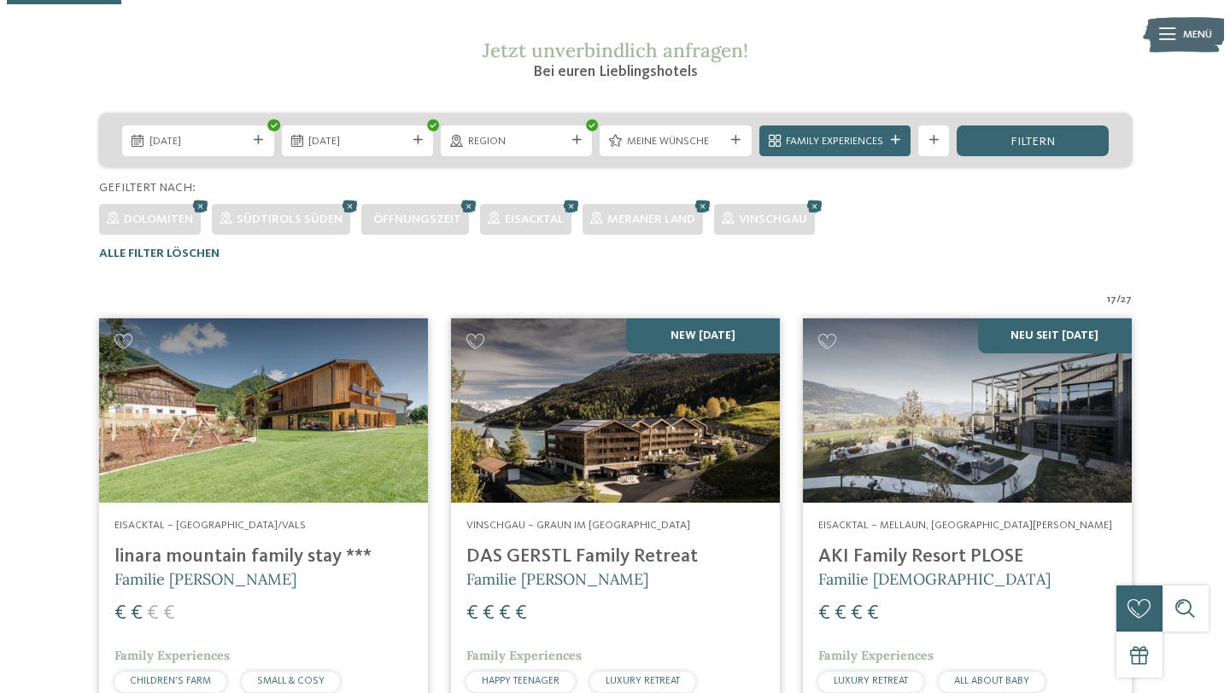
scroll to position [135, 0]
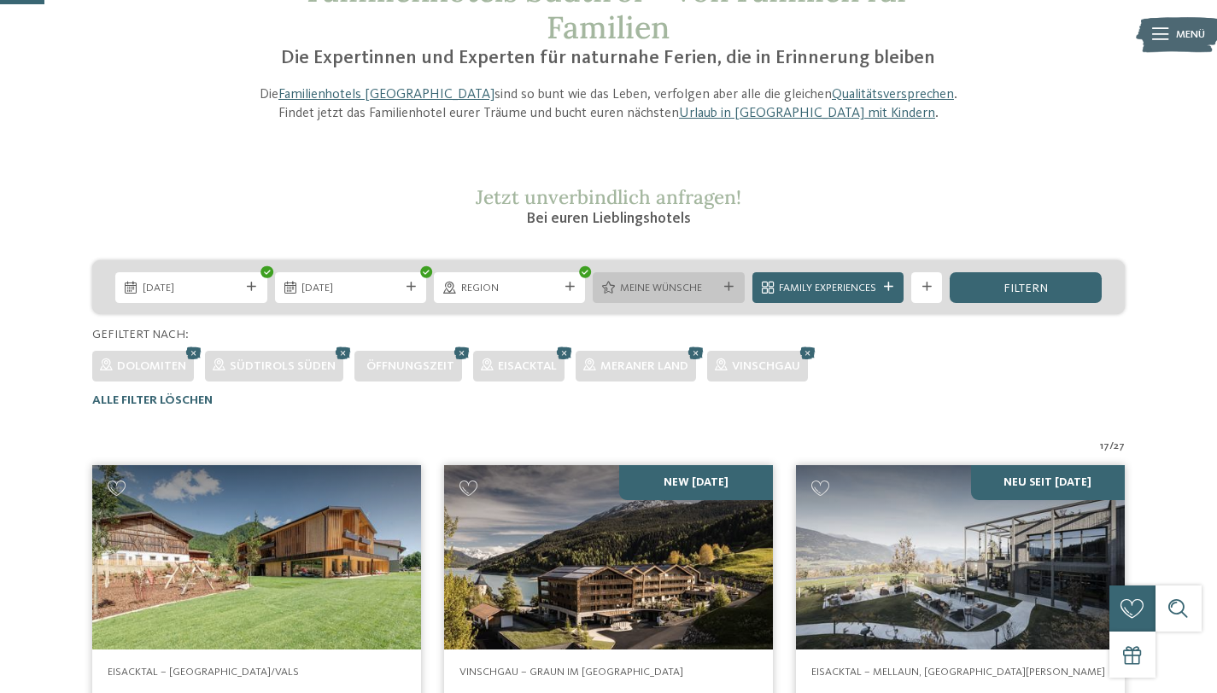
click at [724, 295] on div "Meine Wünsche" at bounding box center [668, 287] width 151 height 31
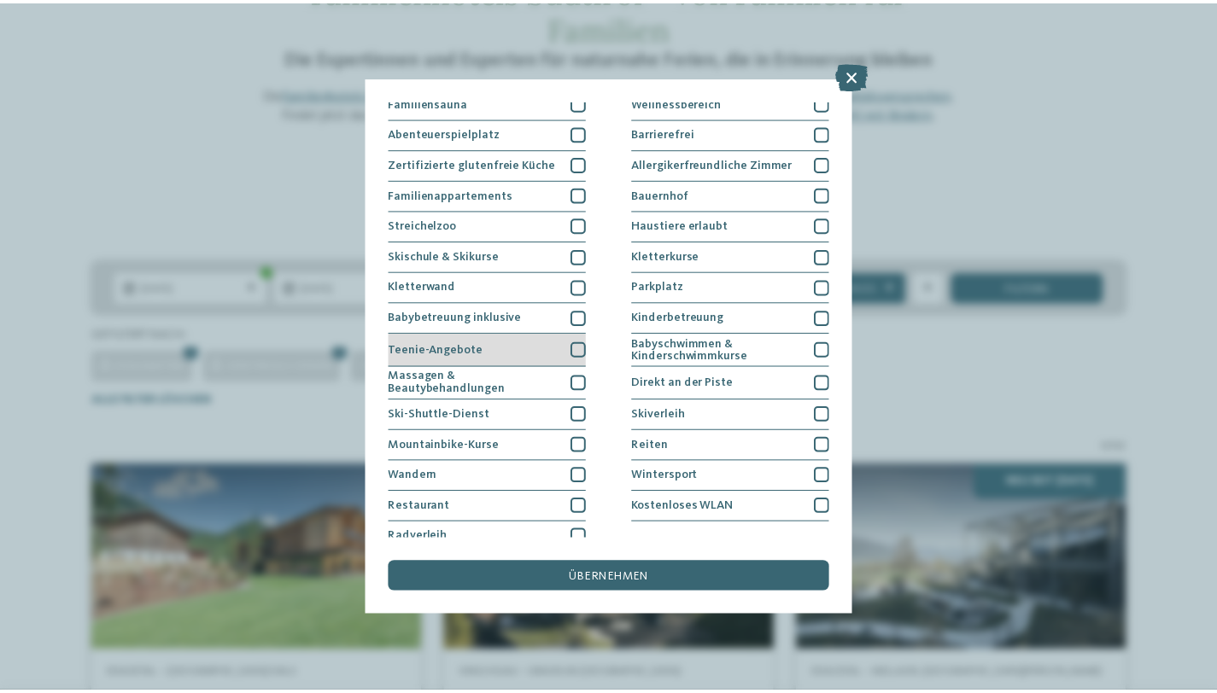
scroll to position [113, 0]
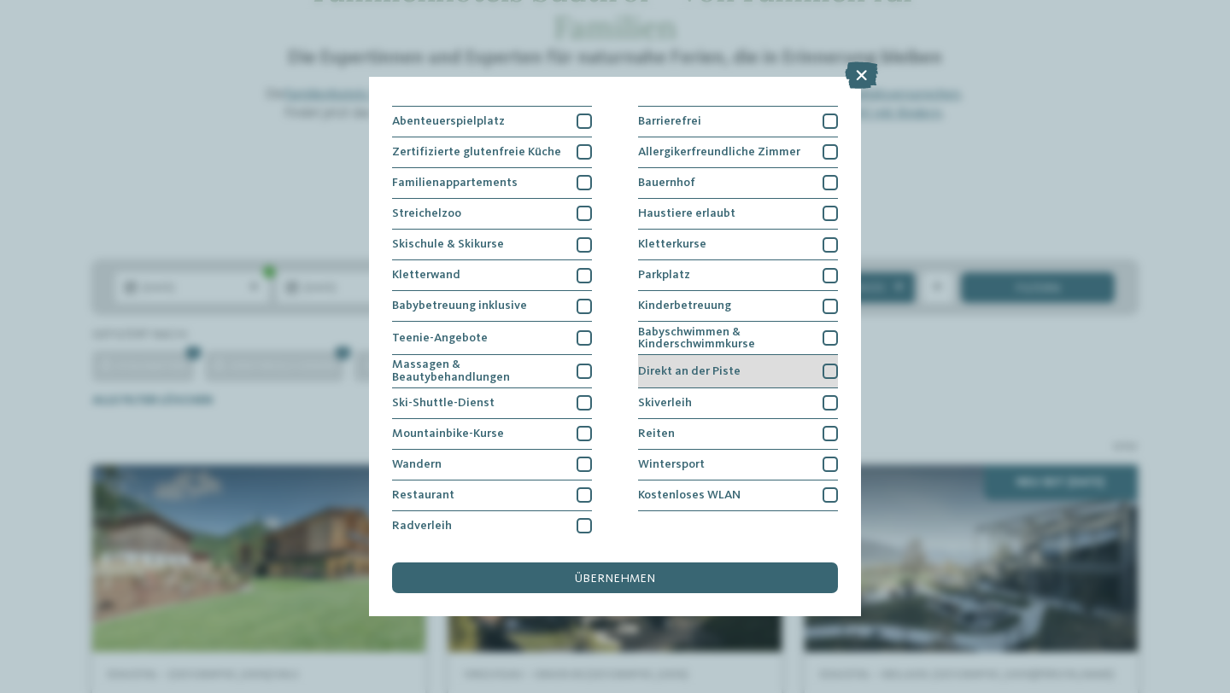
click at [822, 368] on div at bounding box center [829, 371] width 15 height 15
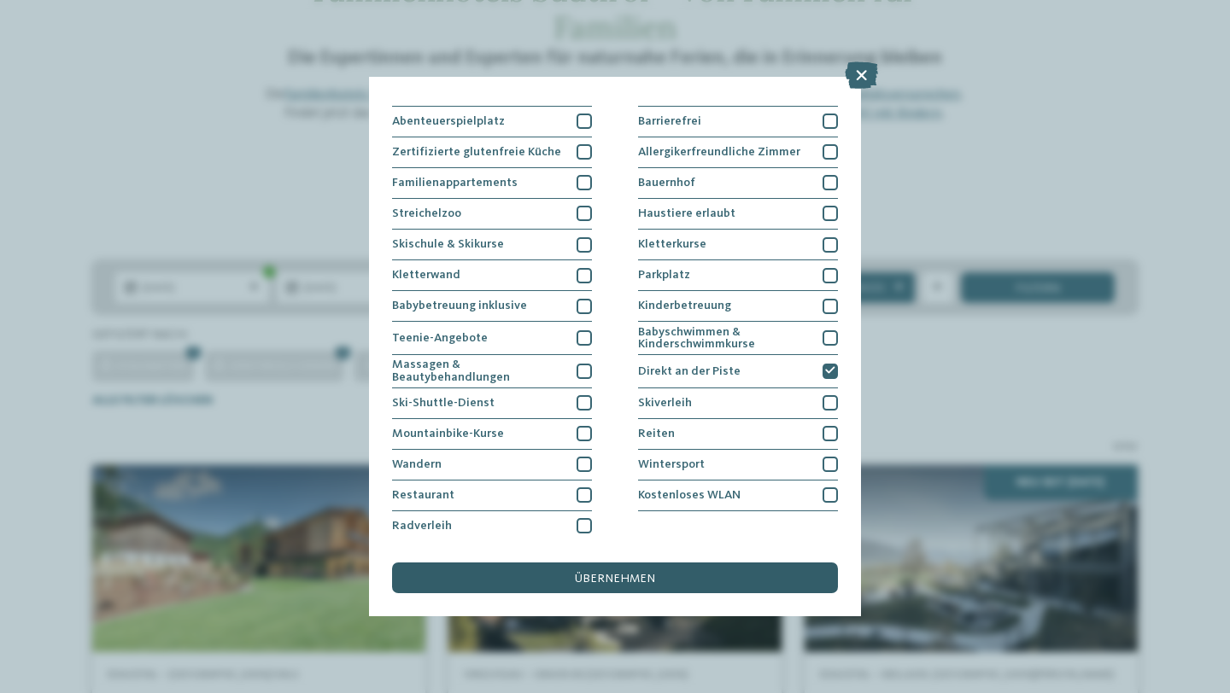
click at [689, 571] on div "übernehmen" at bounding box center [615, 578] width 446 height 31
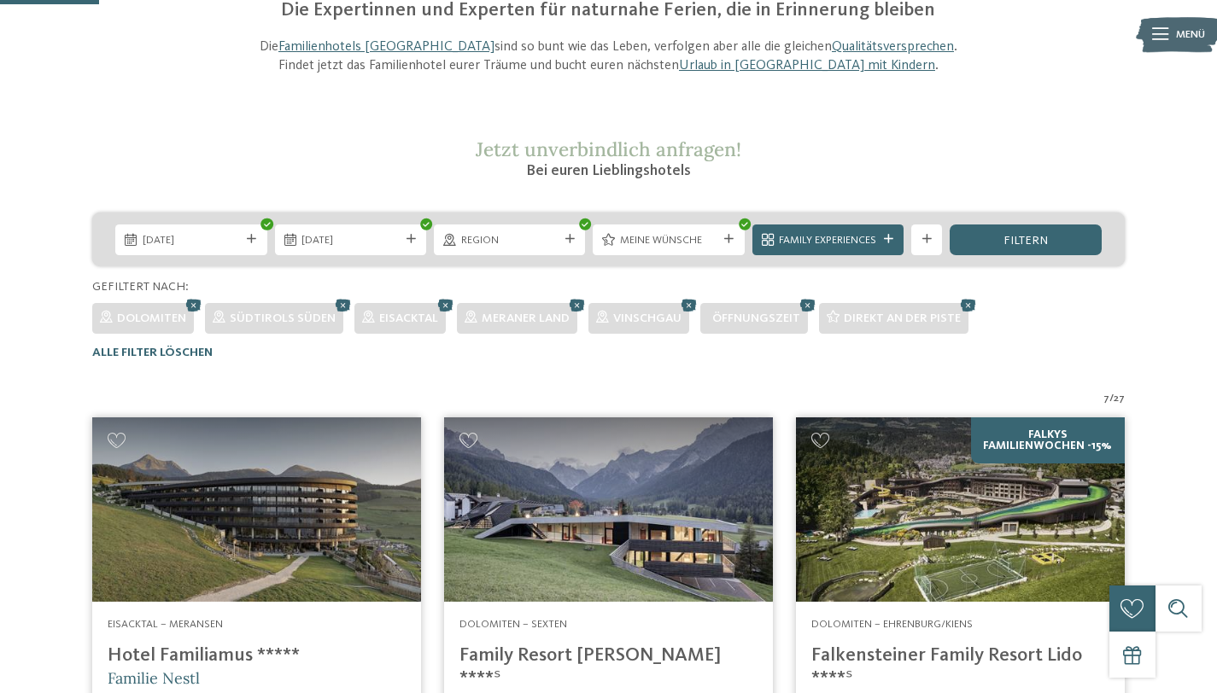
scroll to position [186, 0]
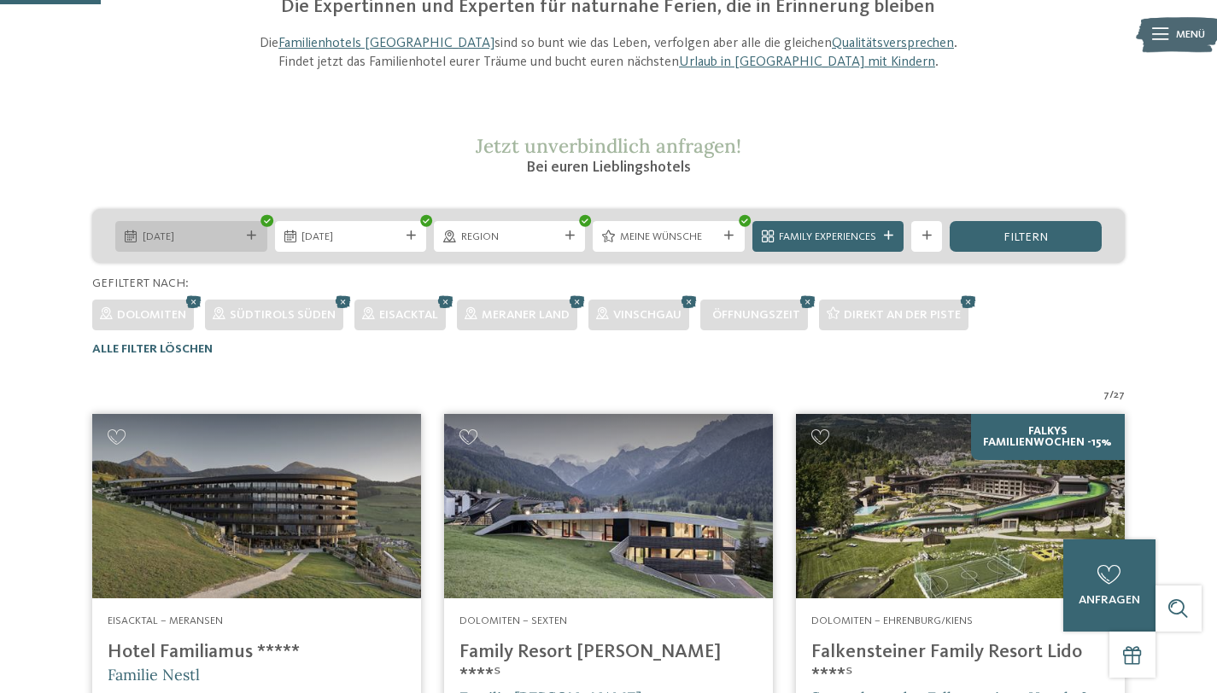
click at [207, 241] on span "10.01.2026" at bounding box center [191, 237] width 97 height 15
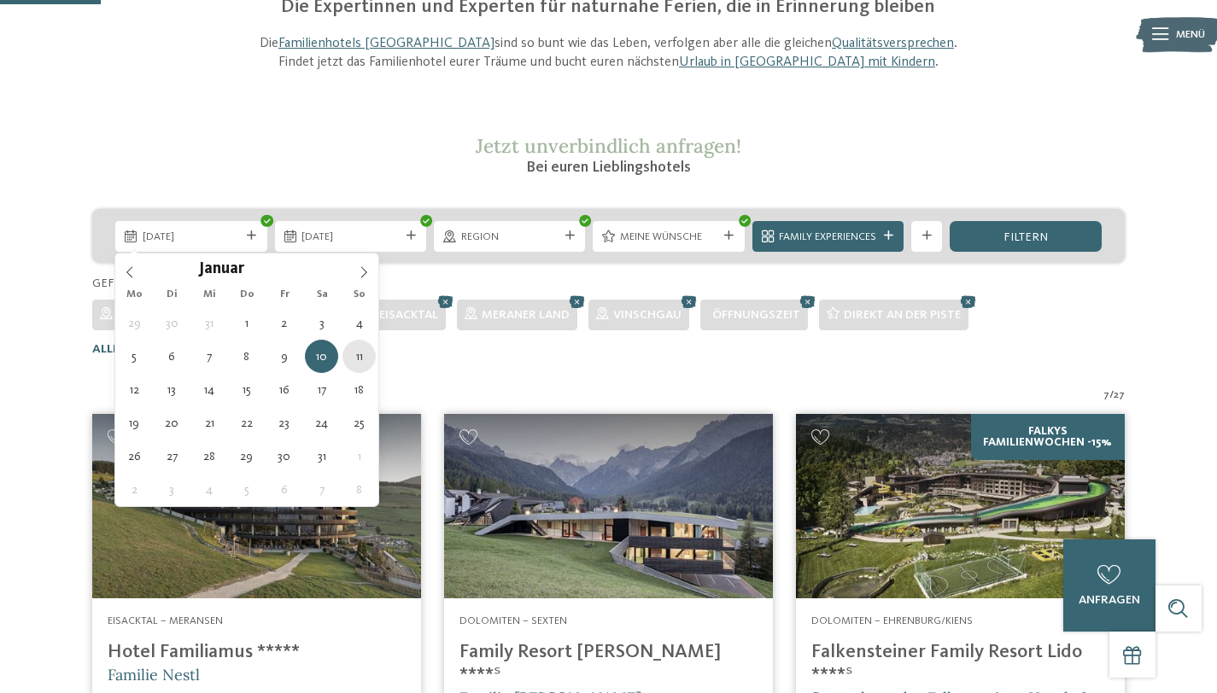
type div "11.01.2026"
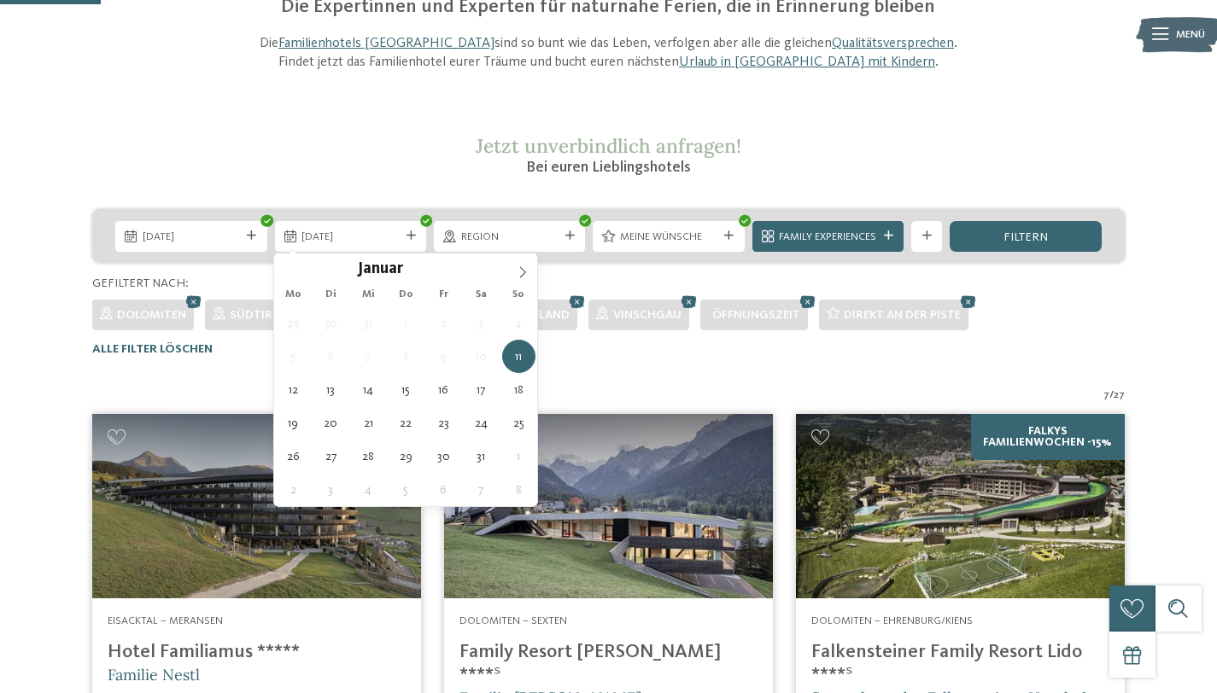
type div "18.01.2026"
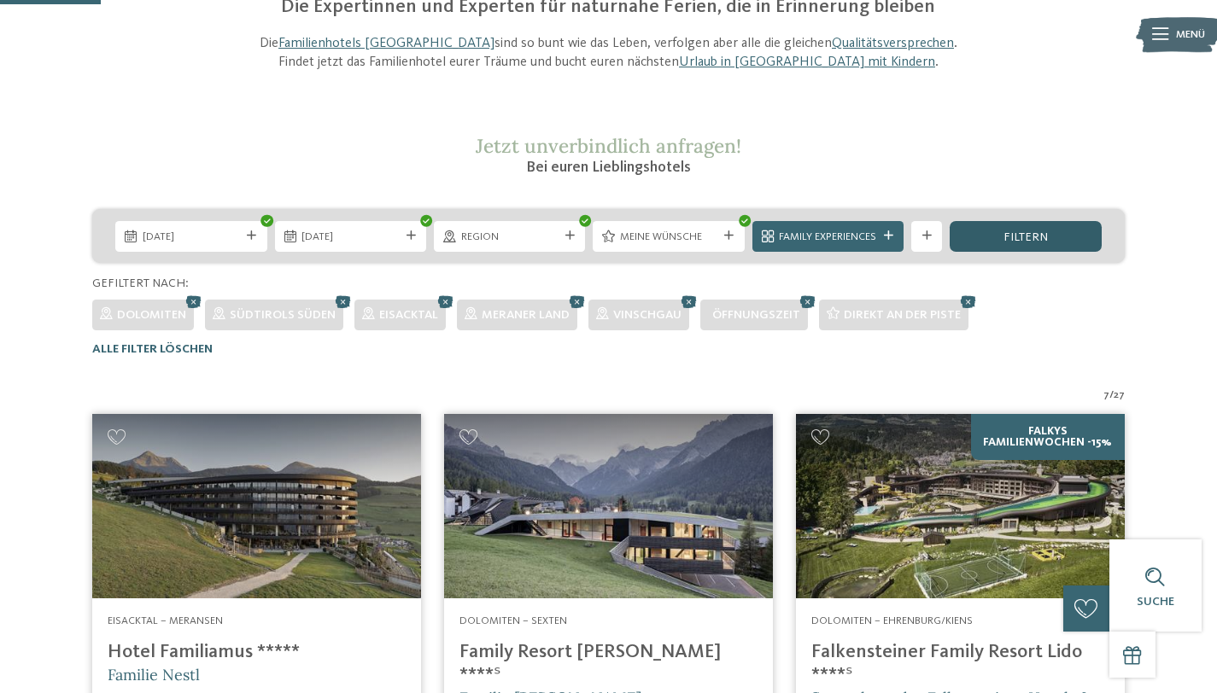
click at [1019, 248] on div "filtern" at bounding box center [1024, 236] width 151 height 31
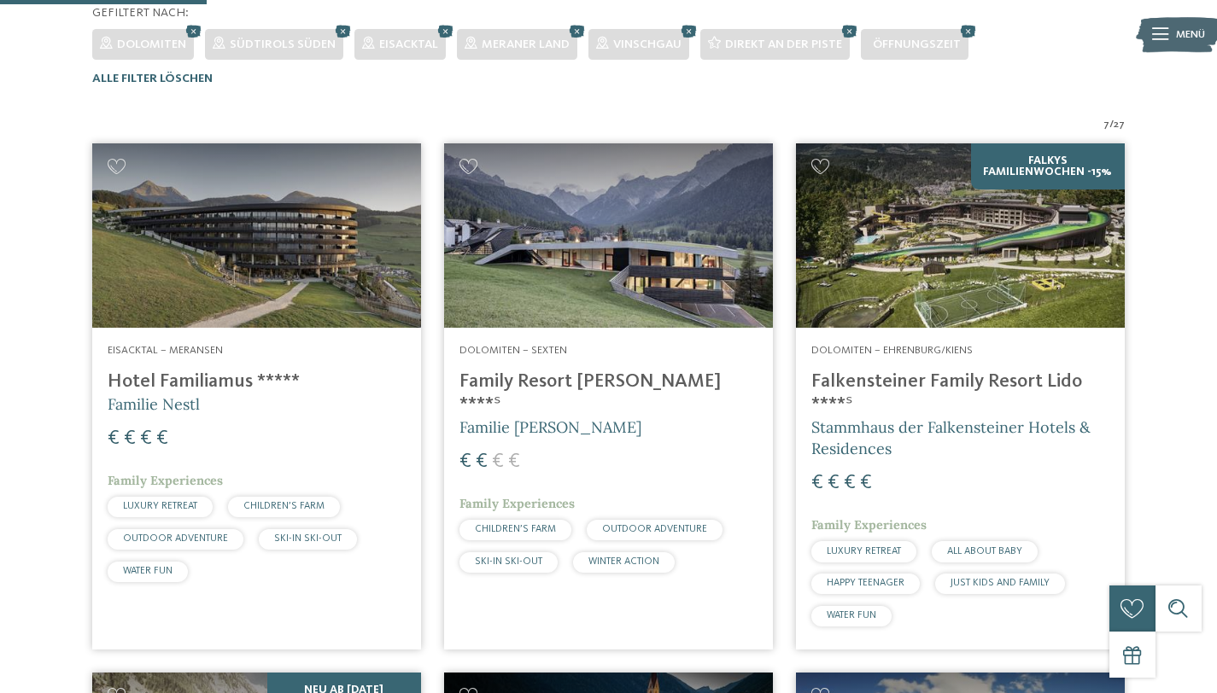
scroll to position [0, 0]
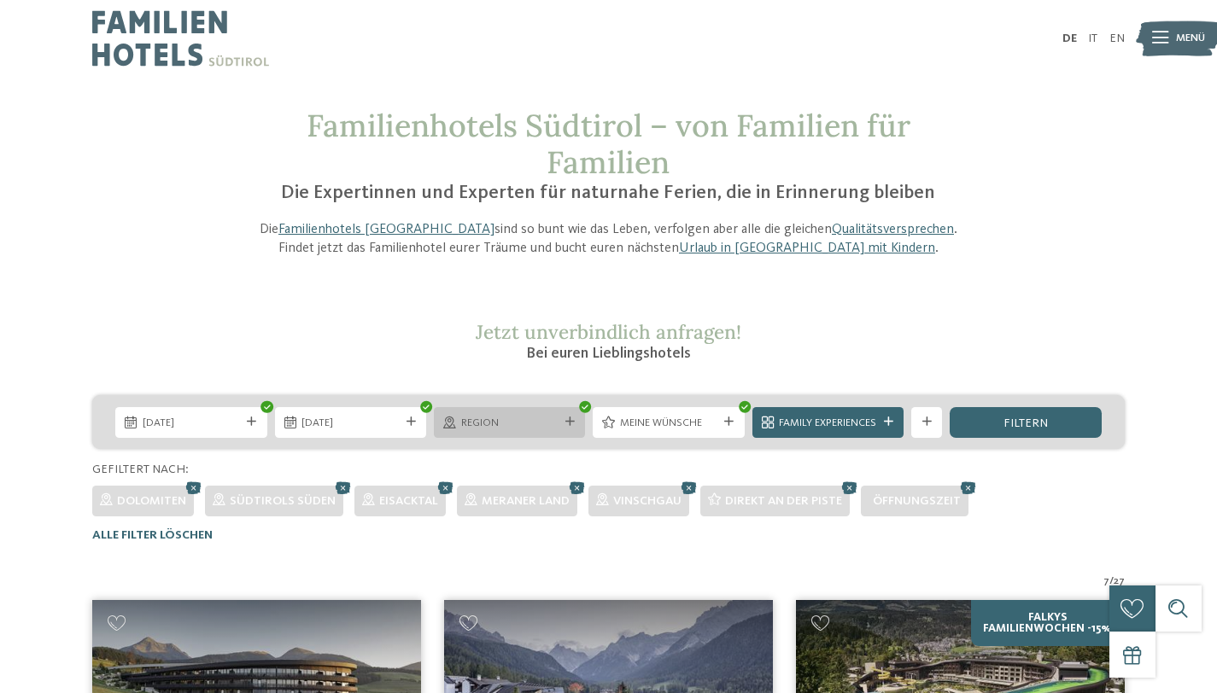
click at [572, 423] on icon at bounding box center [569, 422] width 9 height 9
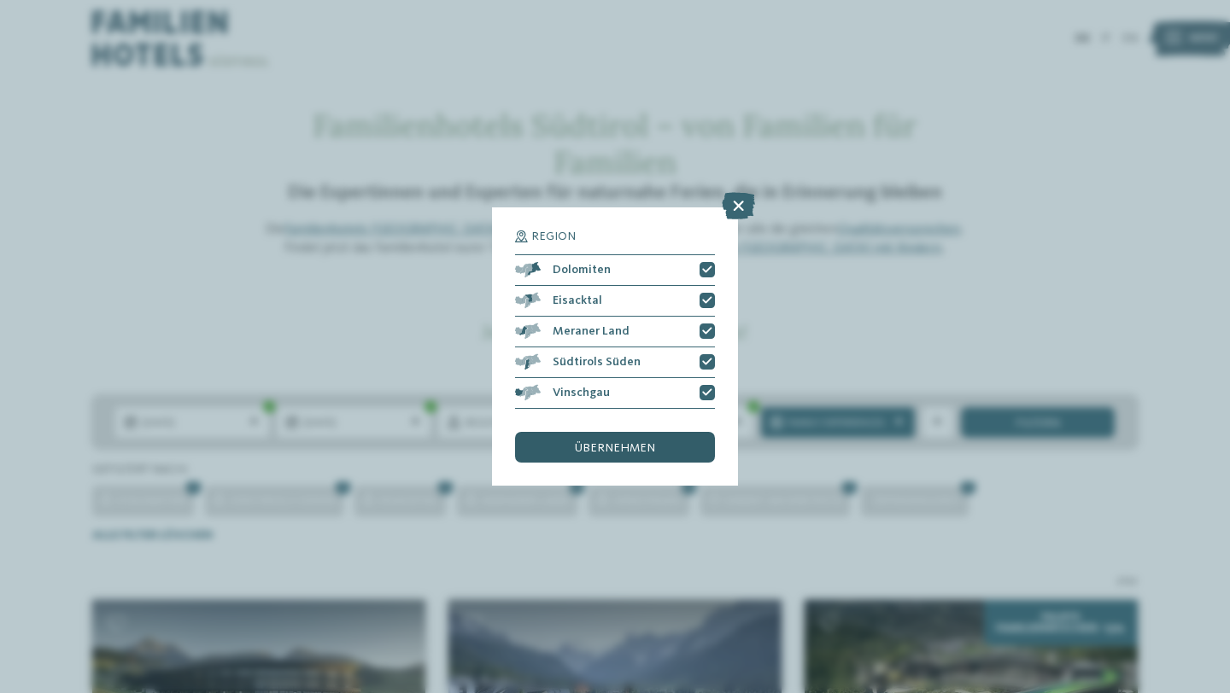
click at [599, 457] on div "übernehmen" at bounding box center [615, 447] width 200 height 31
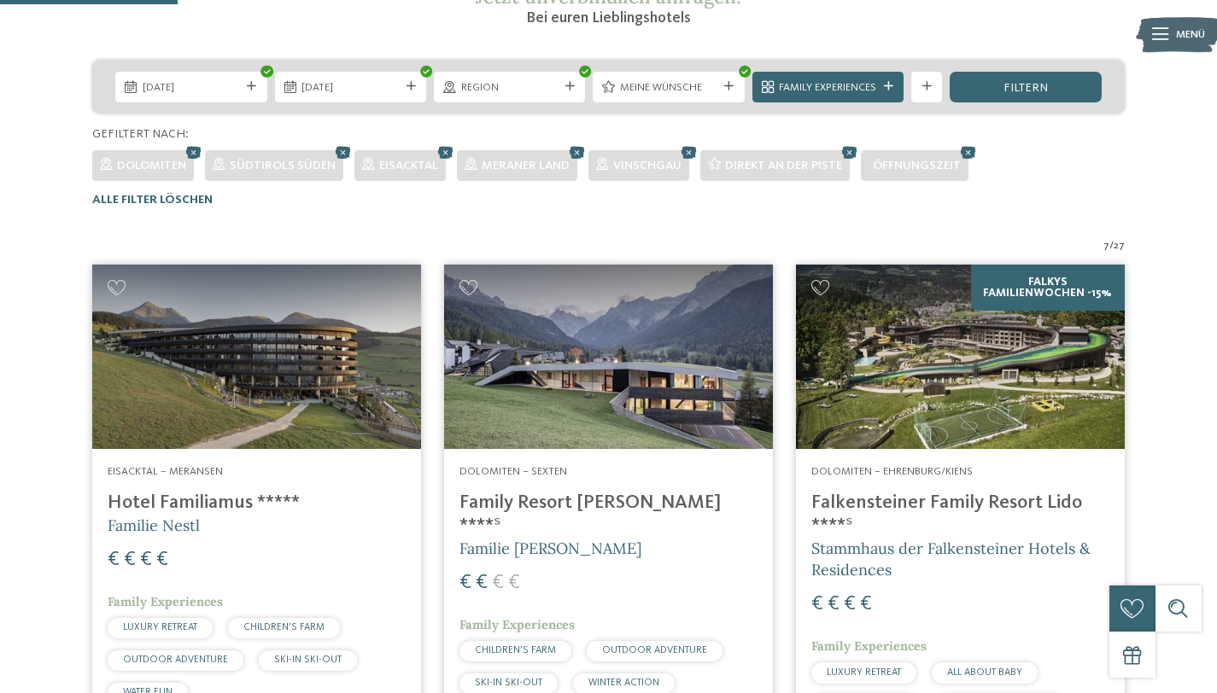
scroll to position [322, 0]
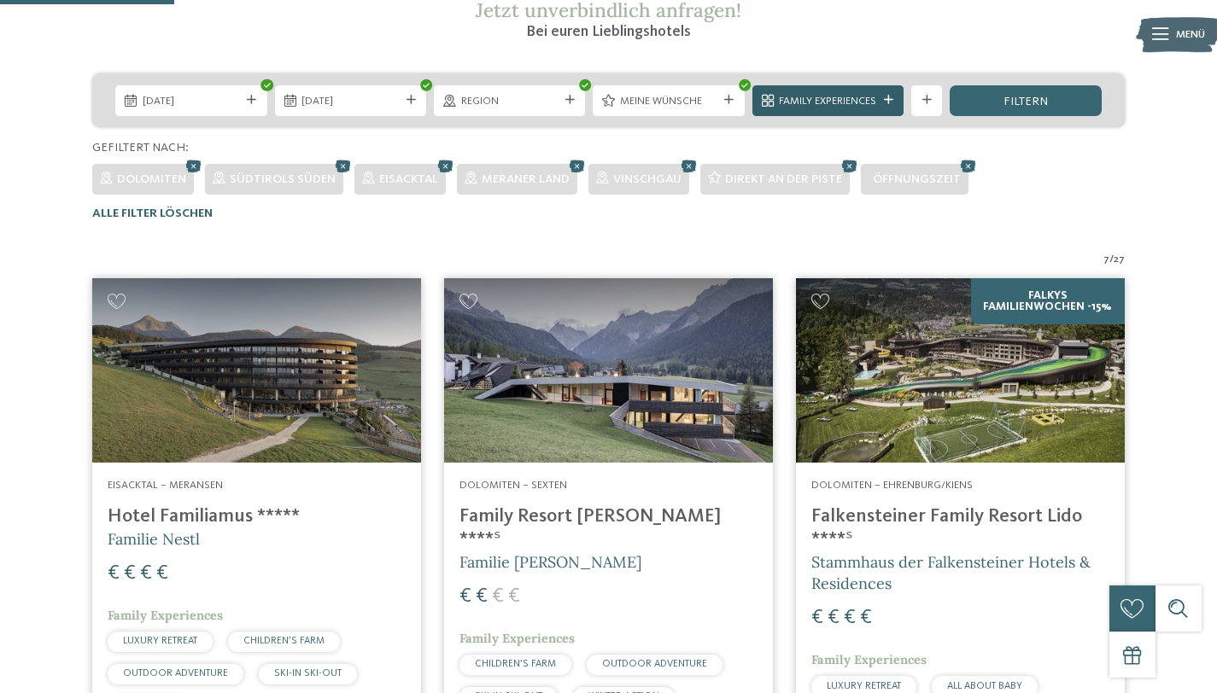
click at [885, 102] on icon at bounding box center [888, 100] width 9 height 9
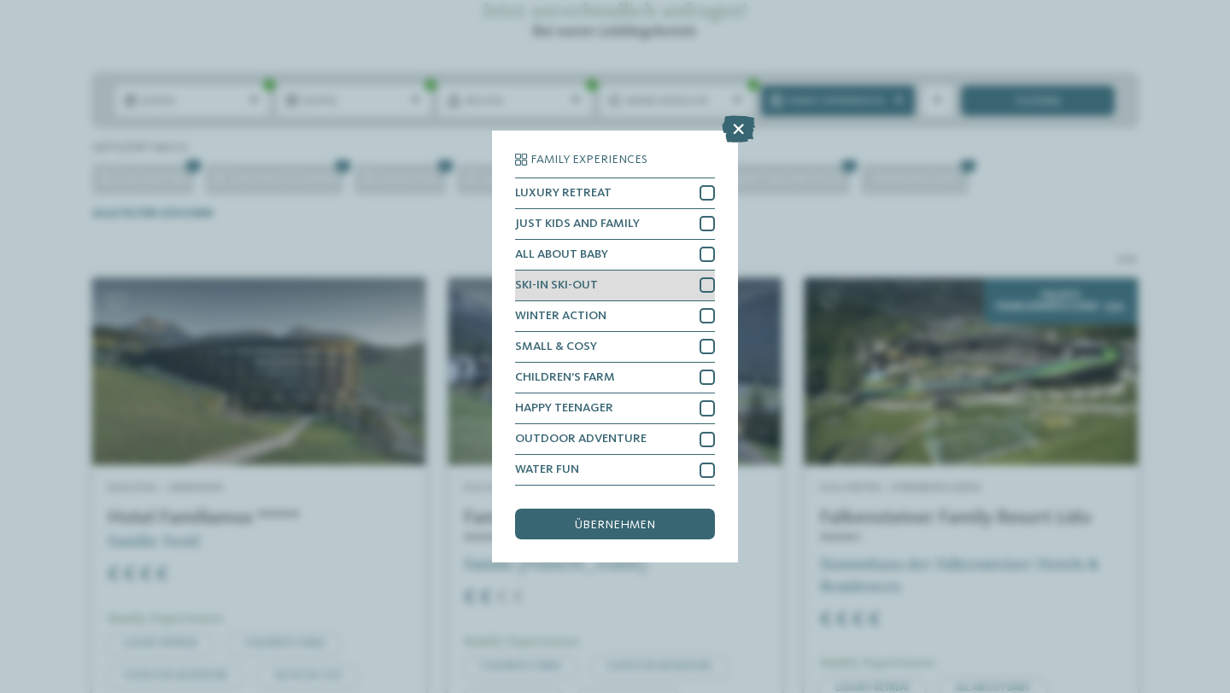
click at [705, 283] on div at bounding box center [706, 285] width 15 height 15
click at [641, 519] on span "übernehmen" at bounding box center [615, 525] width 80 height 12
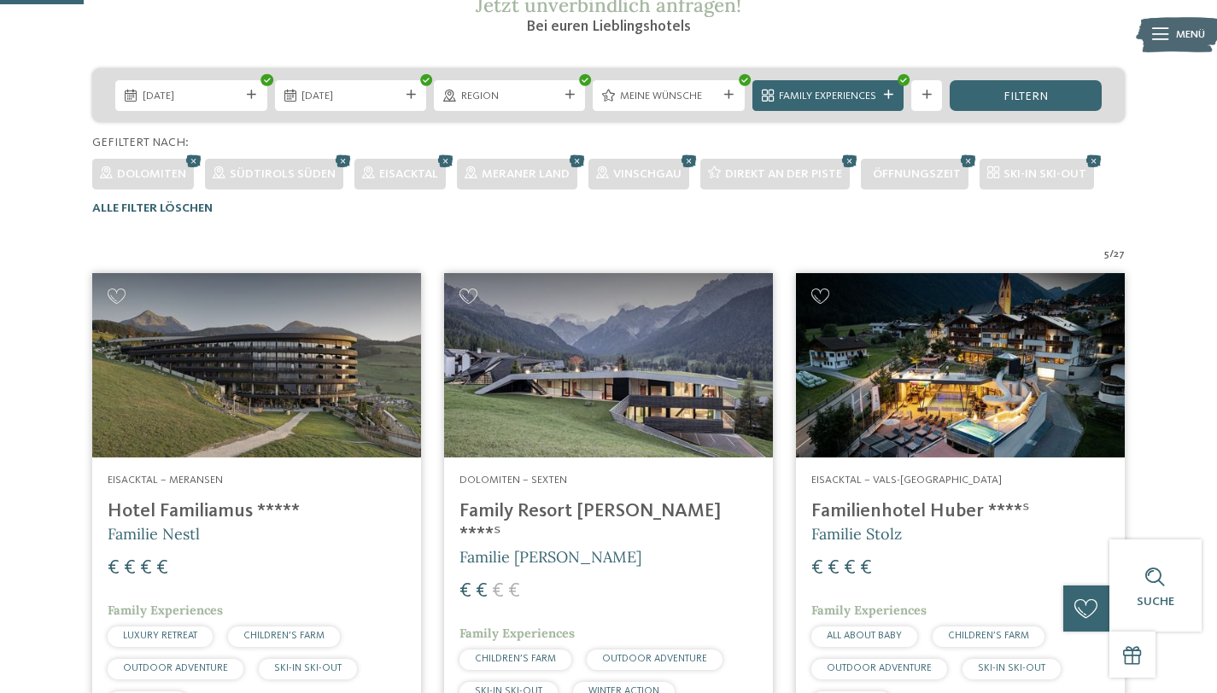
scroll to position [40, 0]
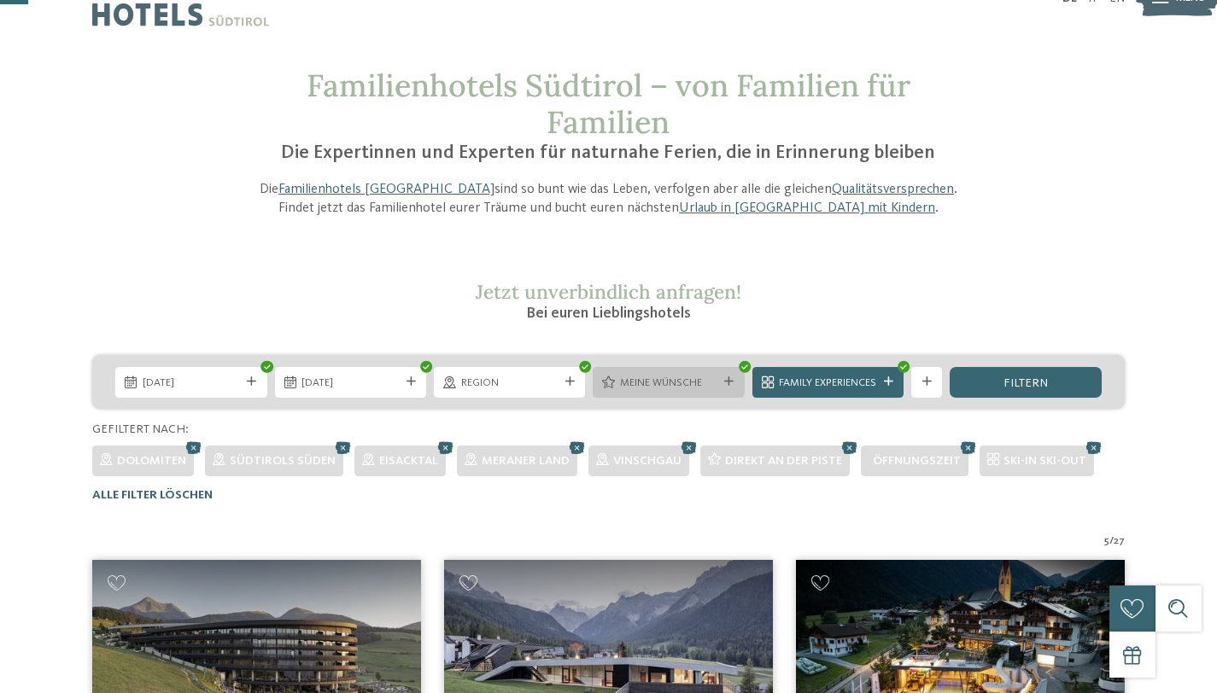
click at [705, 376] on span "Meine Wünsche" at bounding box center [668, 383] width 97 height 15
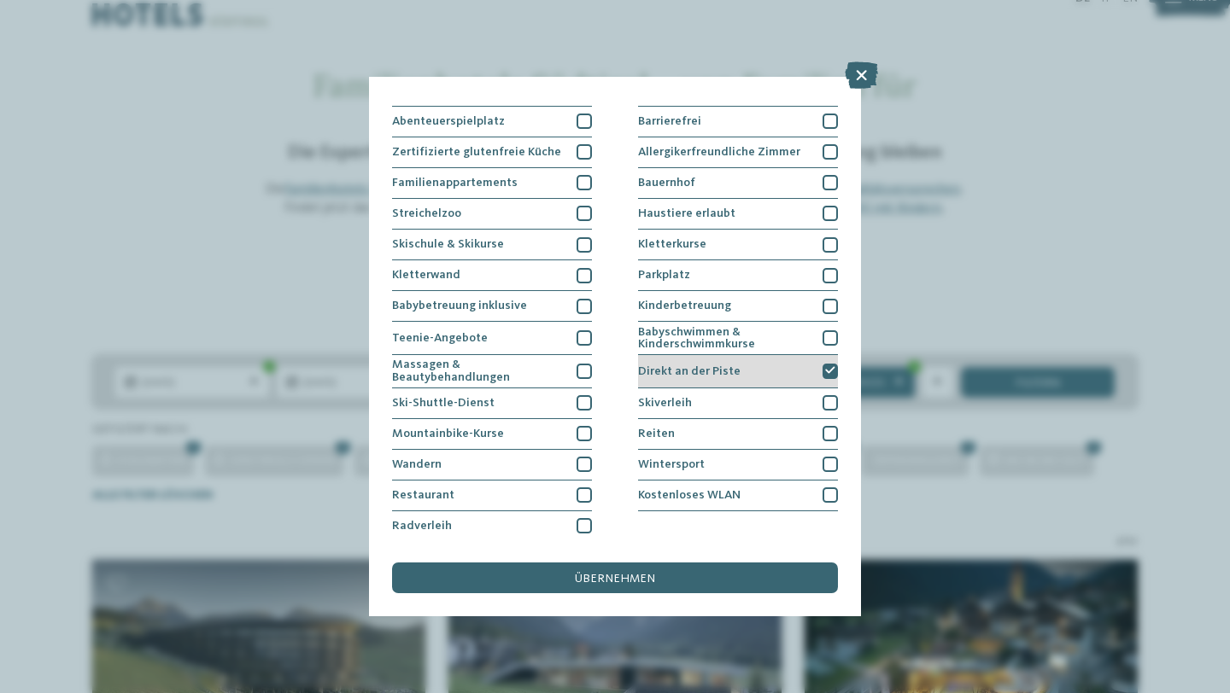
click at [825, 367] on icon at bounding box center [830, 370] width 10 height 9
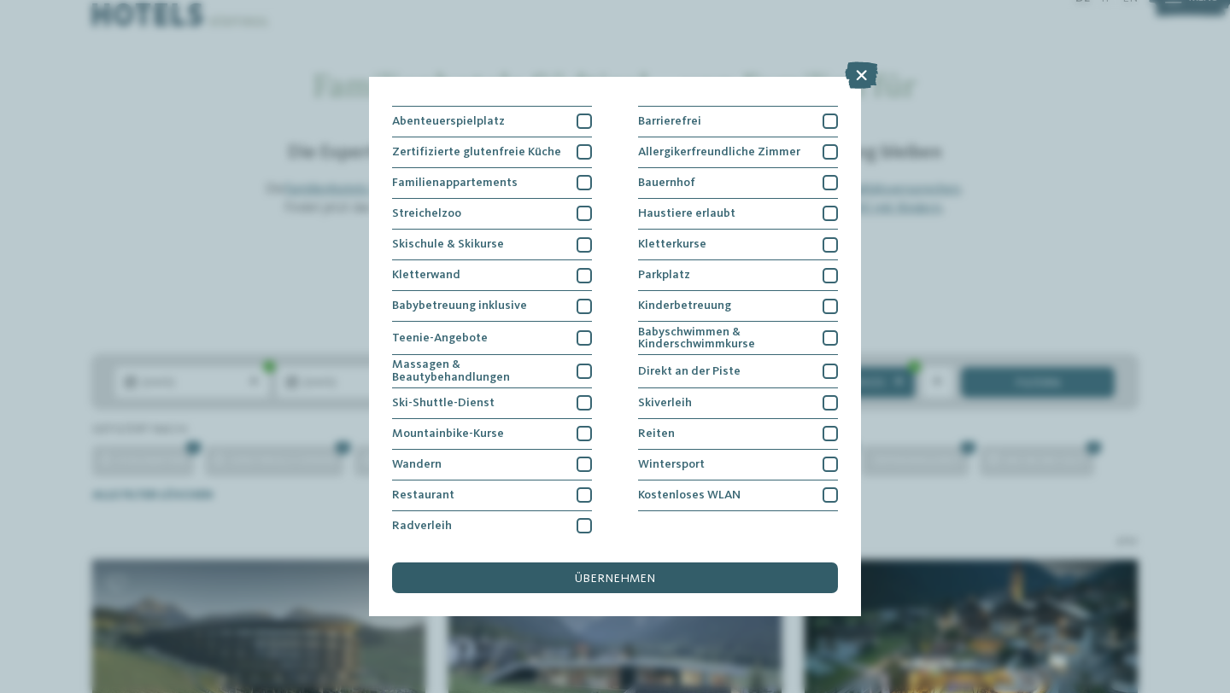
click at [681, 591] on div "übernehmen" at bounding box center [615, 578] width 446 height 31
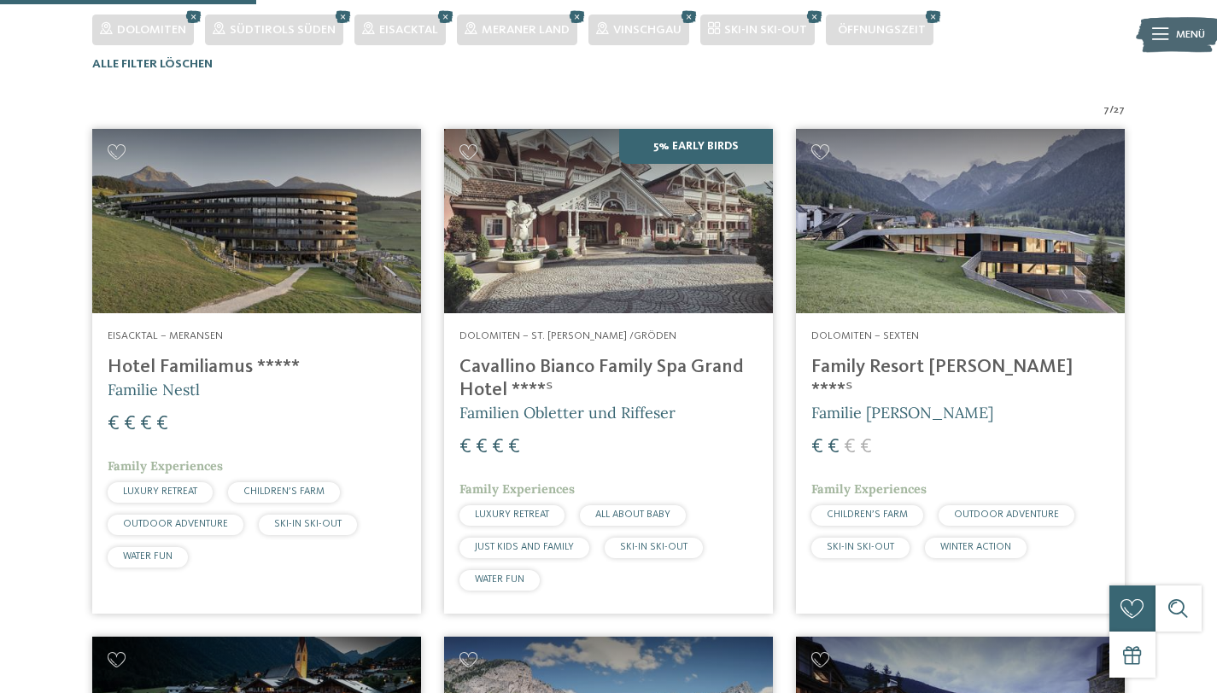
scroll to position [473, 0]
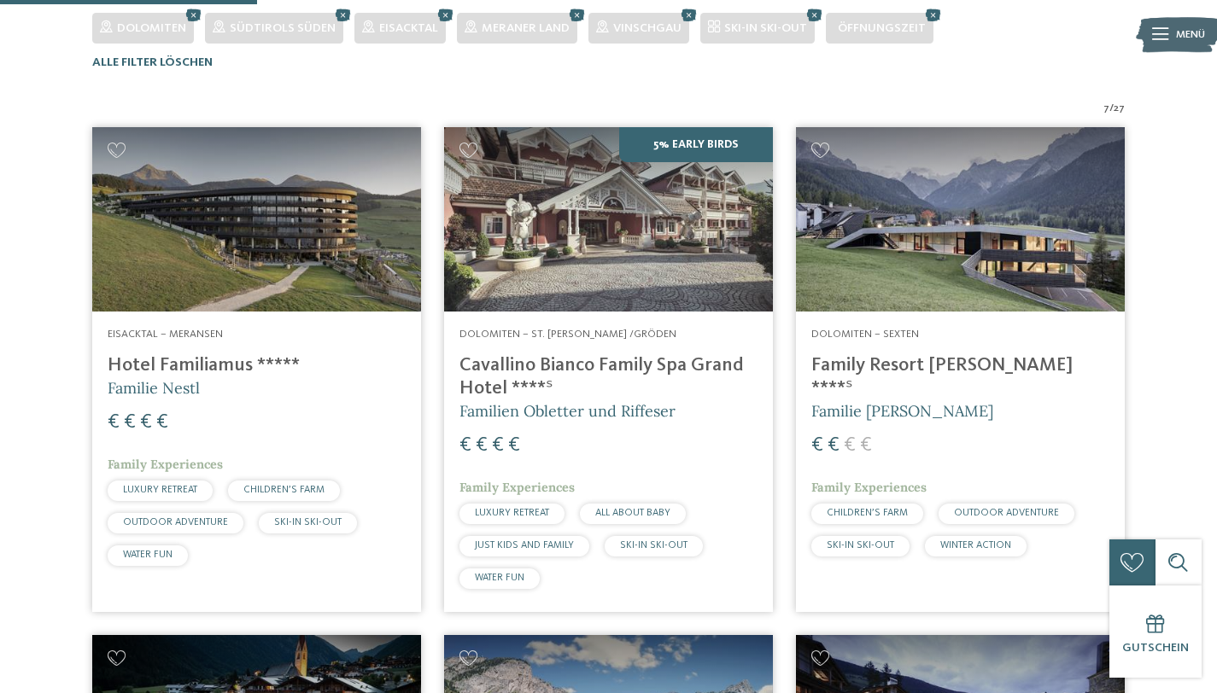
click at [889, 370] on h4 "Family Resort [PERSON_NAME] ****ˢ" at bounding box center [960, 377] width 298 height 46
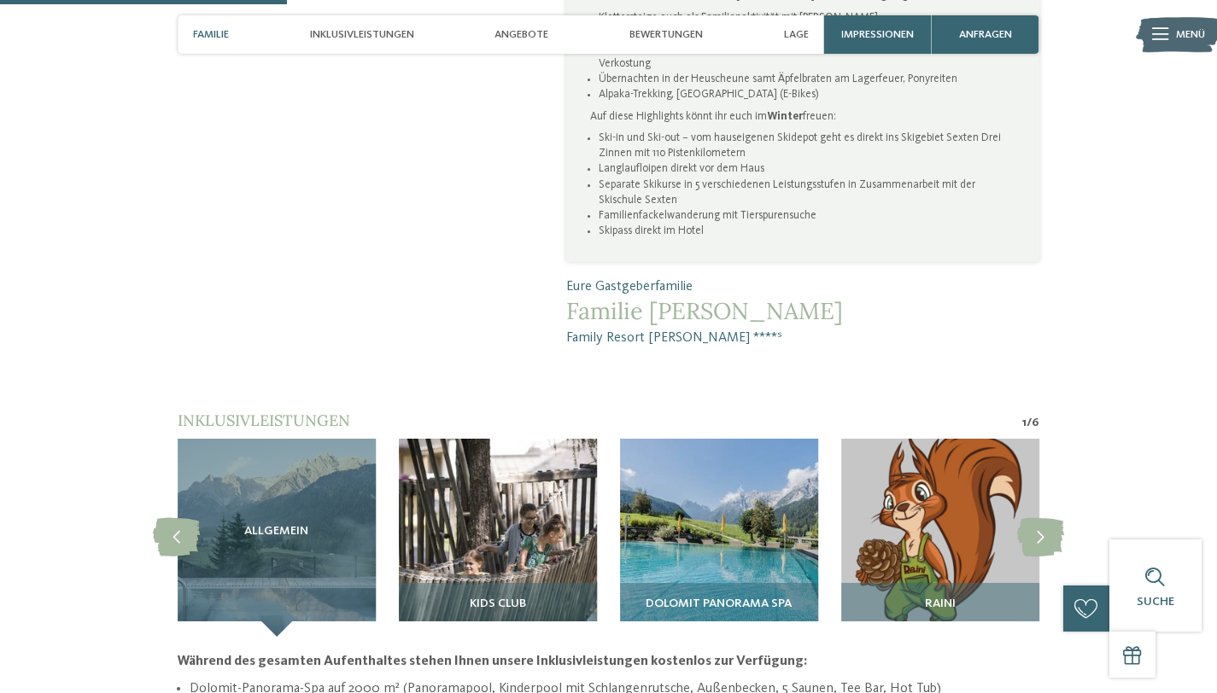
scroll to position [1147, 0]
click at [1044, 517] on icon at bounding box center [1040, 536] width 47 height 38
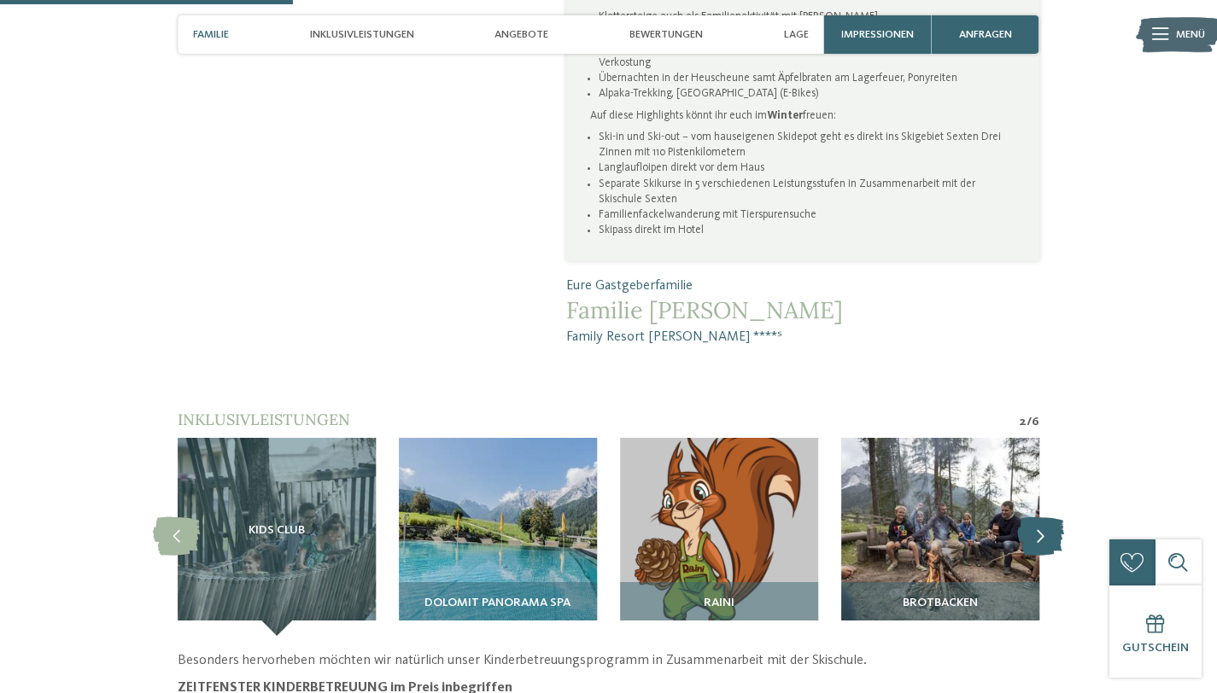
click at [1044, 517] on icon at bounding box center [1040, 536] width 47 height 38
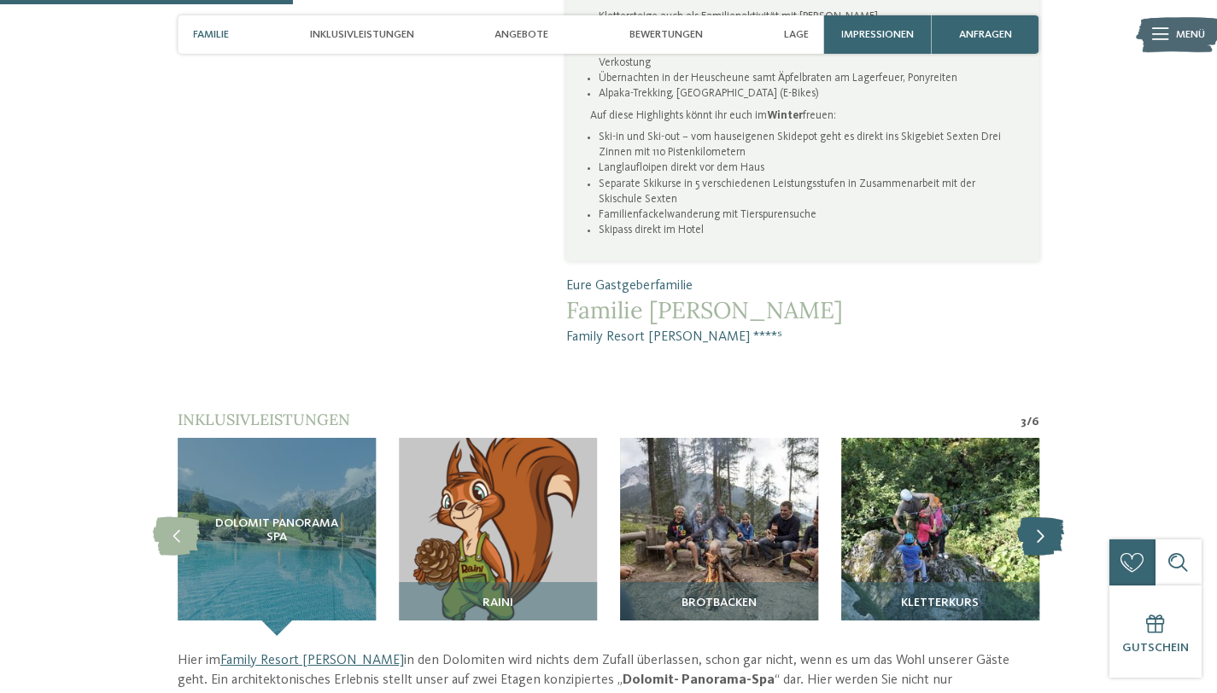
click at [1044, 517] on icon at bounding box center [1040, 536] width 47 height 38
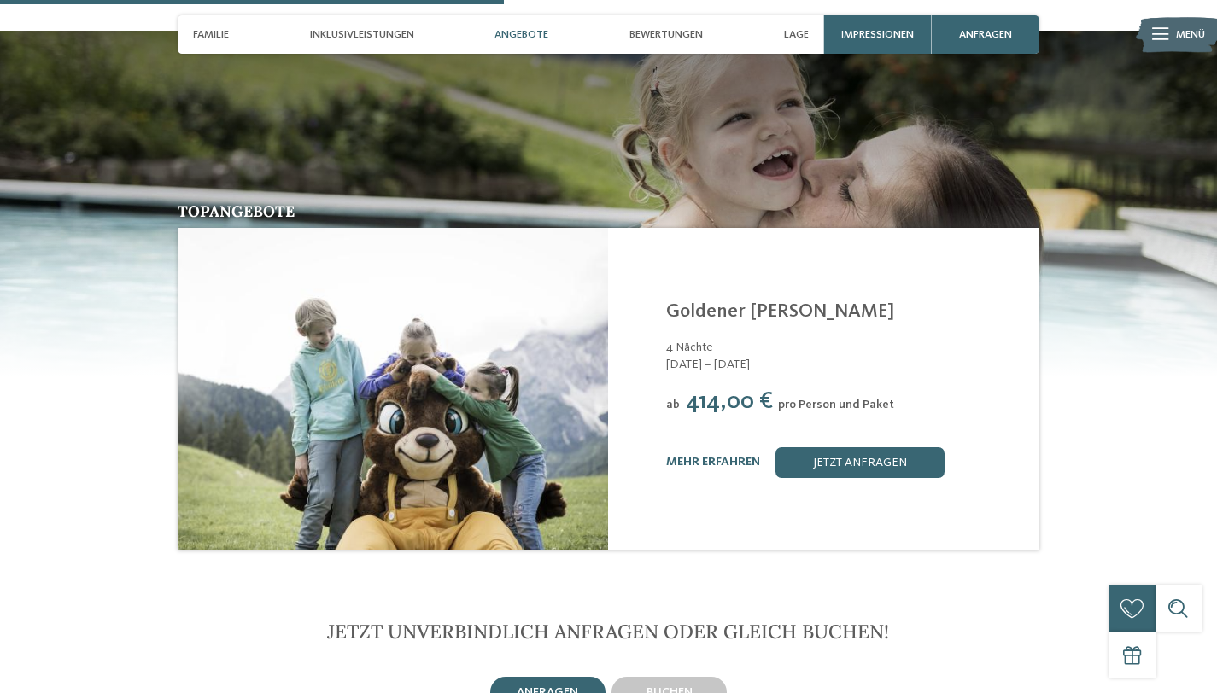
scroll to position [1865, 0]
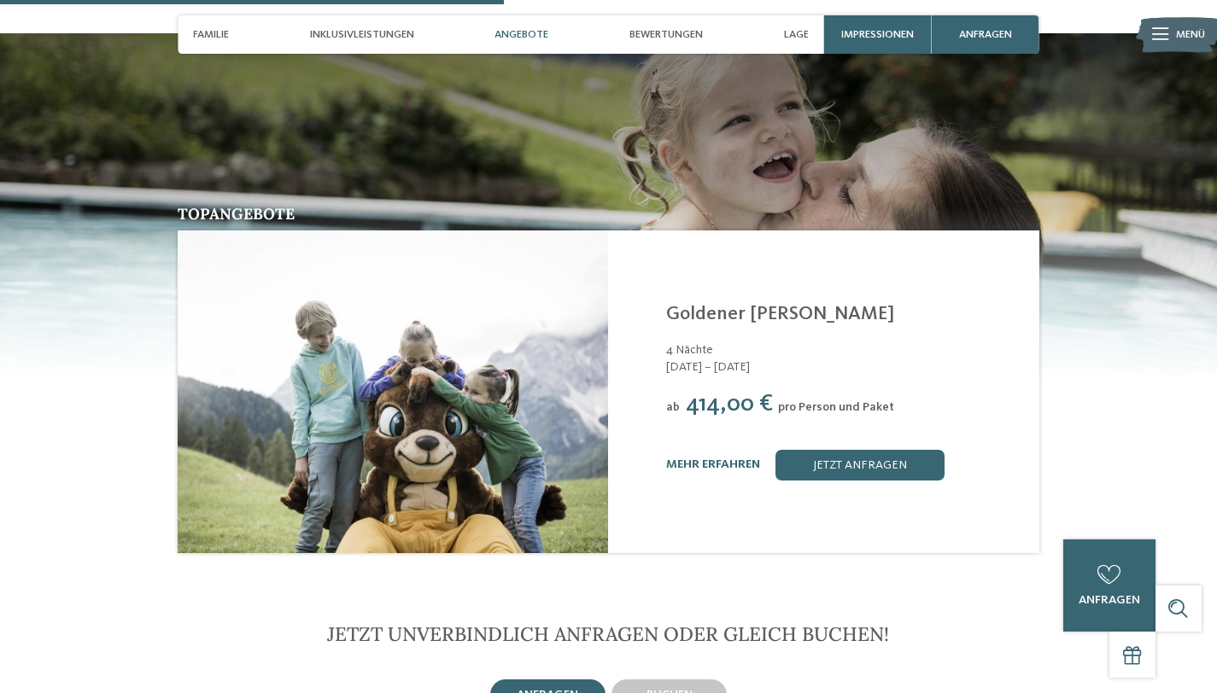
click at [811, 303] on div "Family Resort [PERSON_NAME] ****S Sexten - Dolomiten Goldener [PERSON_NAME] 4 N…" at bounding box center [842, 392] width 353 height 178
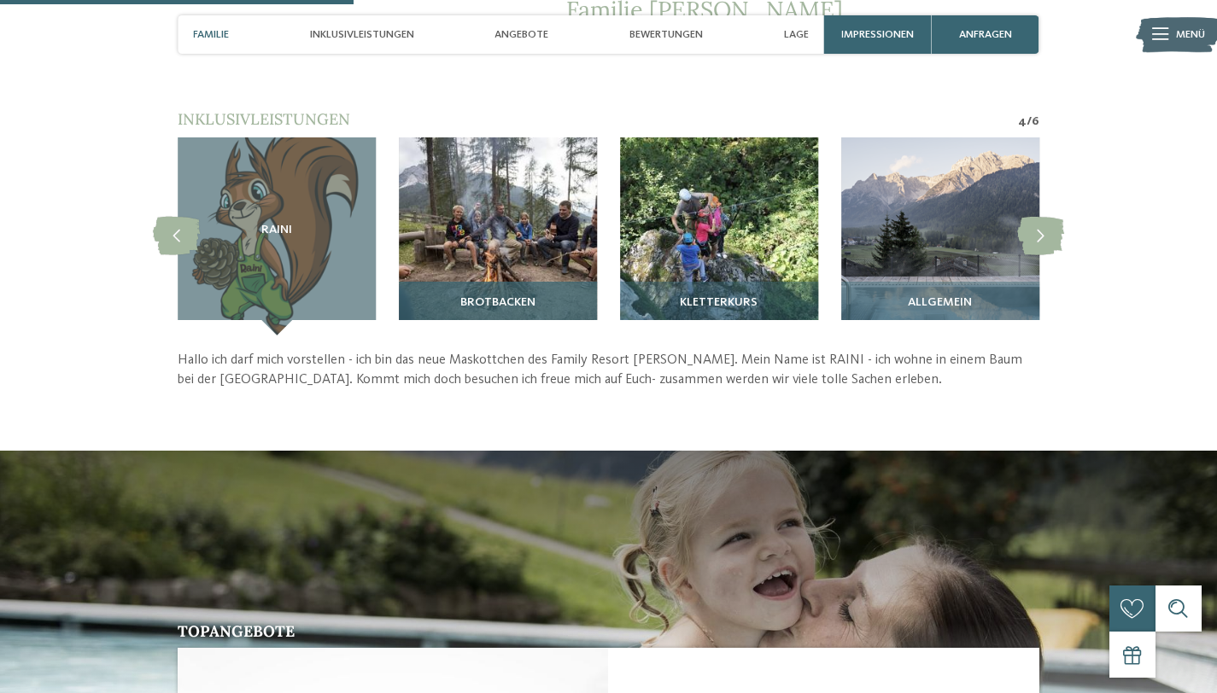
scroll to position [1308, 0]
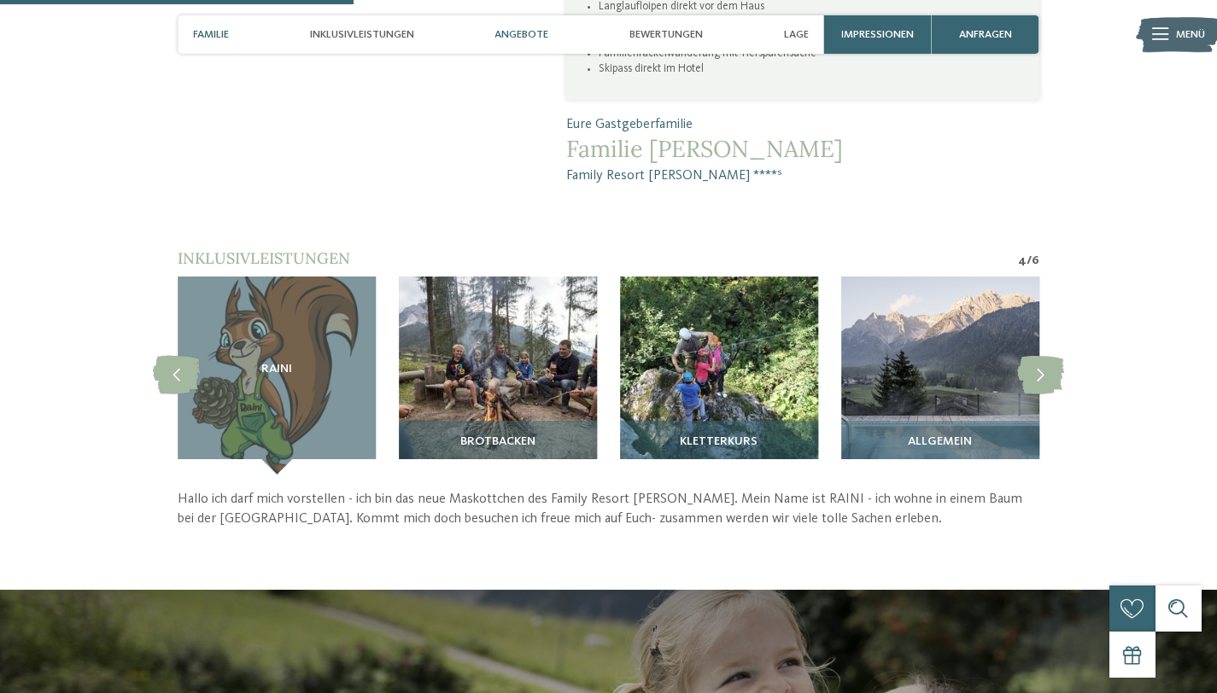
click at [534, 40] on span "Angebote" at bounding box center [521, 34] width 54 height 13
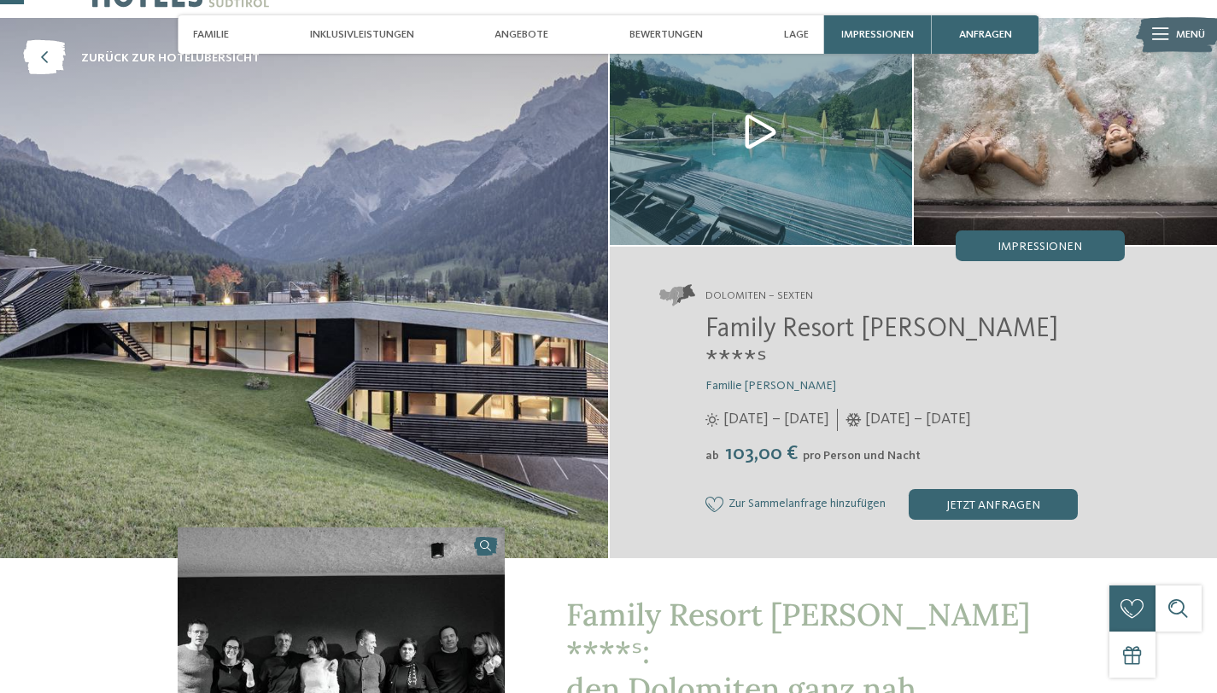
scroll to position [33, 0]
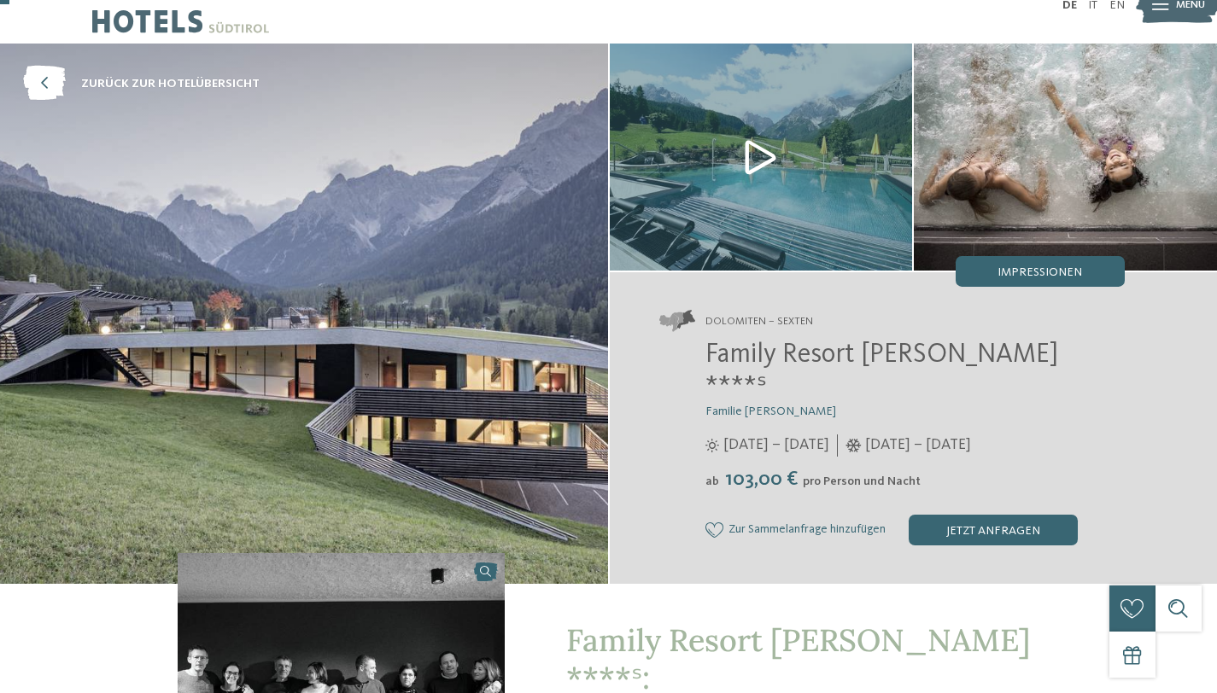
click at [701, 621] on span "Family Resort [PERSON_NAME] ****ˢ: den Dolomiten ganz nah" at bounding box center [798, 677] width 464 height 113
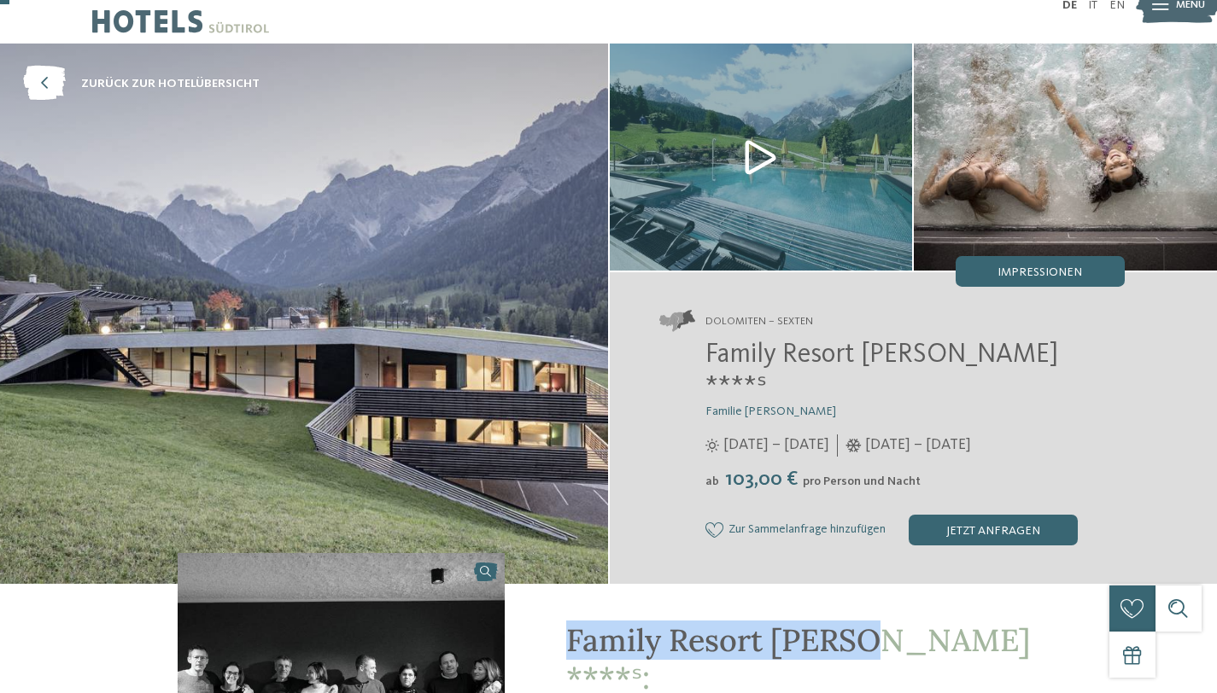
drag, startPoint x: 569, startPoint y: 612, endPoint x: 868, endPoint y: 605, distance: 299.8
click at [868, 621] on span "Family Resort [PERSON_NAME] ****ˢ: den Dolomiten ganz nah" at bounding box center [798, 677] width 464 height 113
copy span "Family Resort [PERSON_NAME]"
